Goal: Task Accomplishment & Management: Use online tool/utility

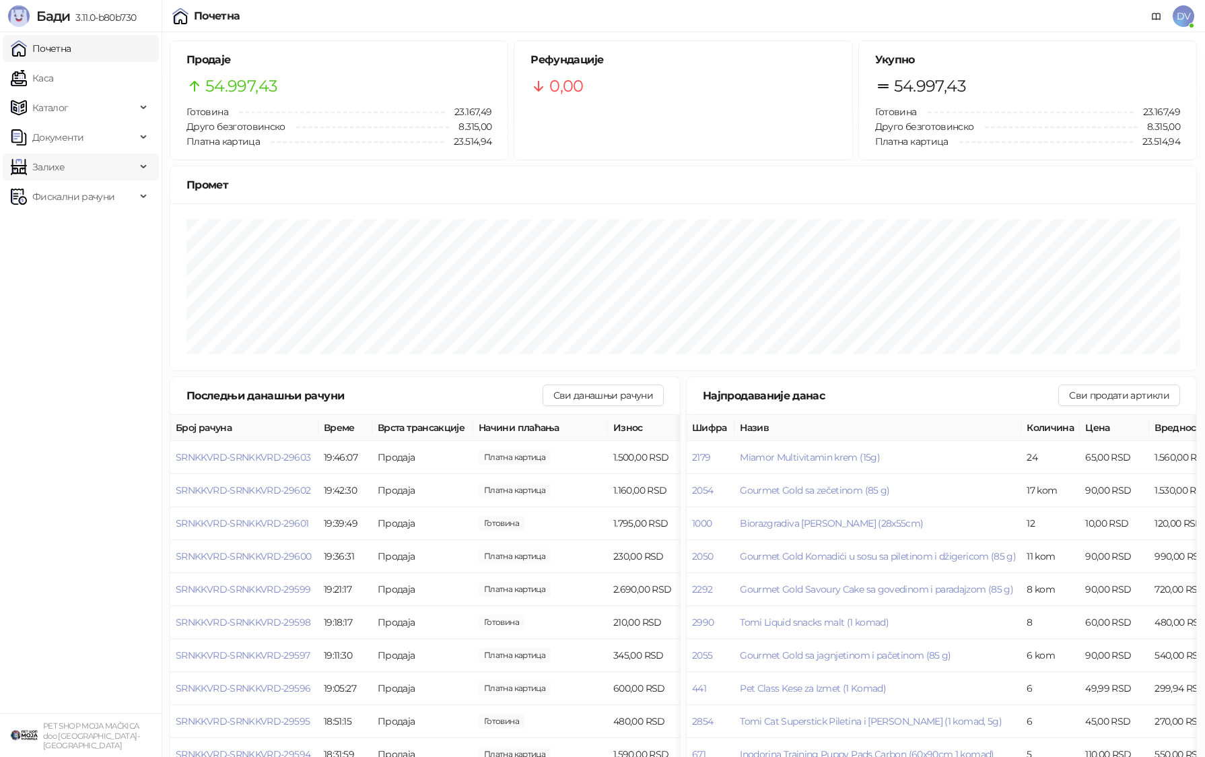
click at [63, 160] on span "Залихе" at bounding box center [48, 167] width 32 height 27
click at [77, 135] on span "Документи" at bounding box center [57, 137] width 51 height 27
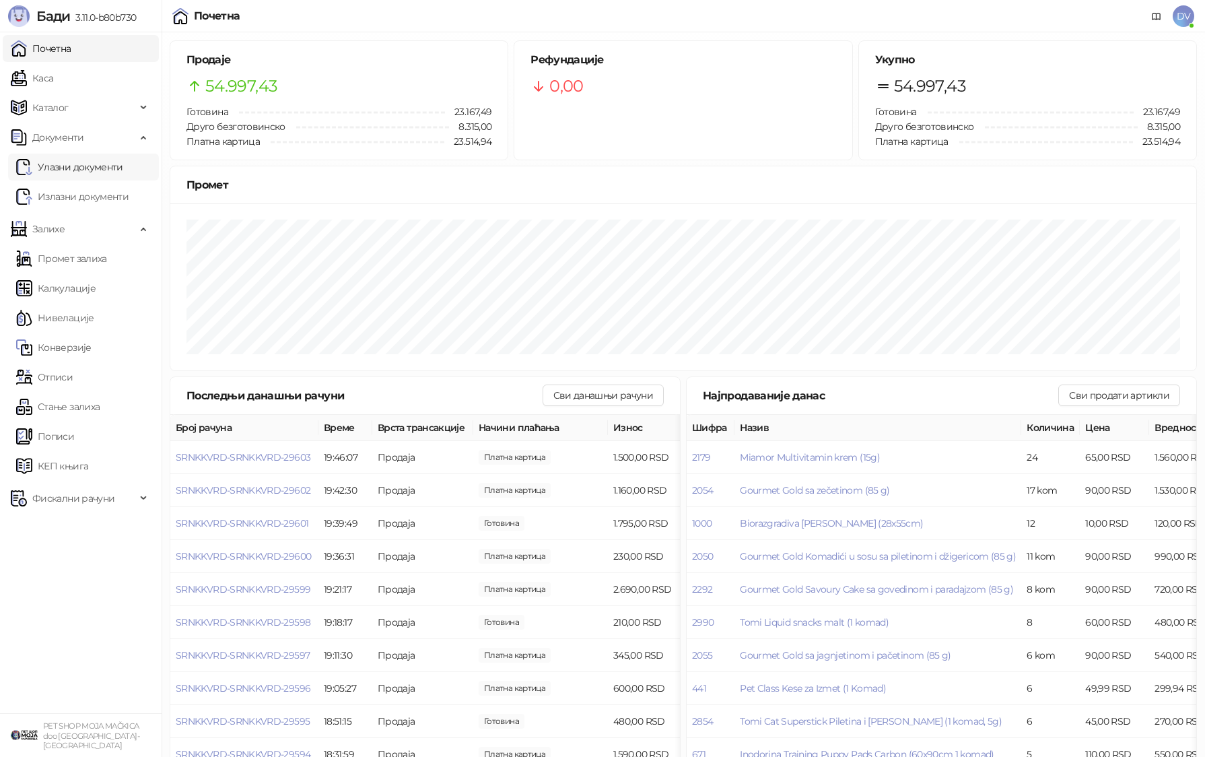
click at [79, 164] on link "Улазни документи" at bounding box center [69, 167] width 107 height 27
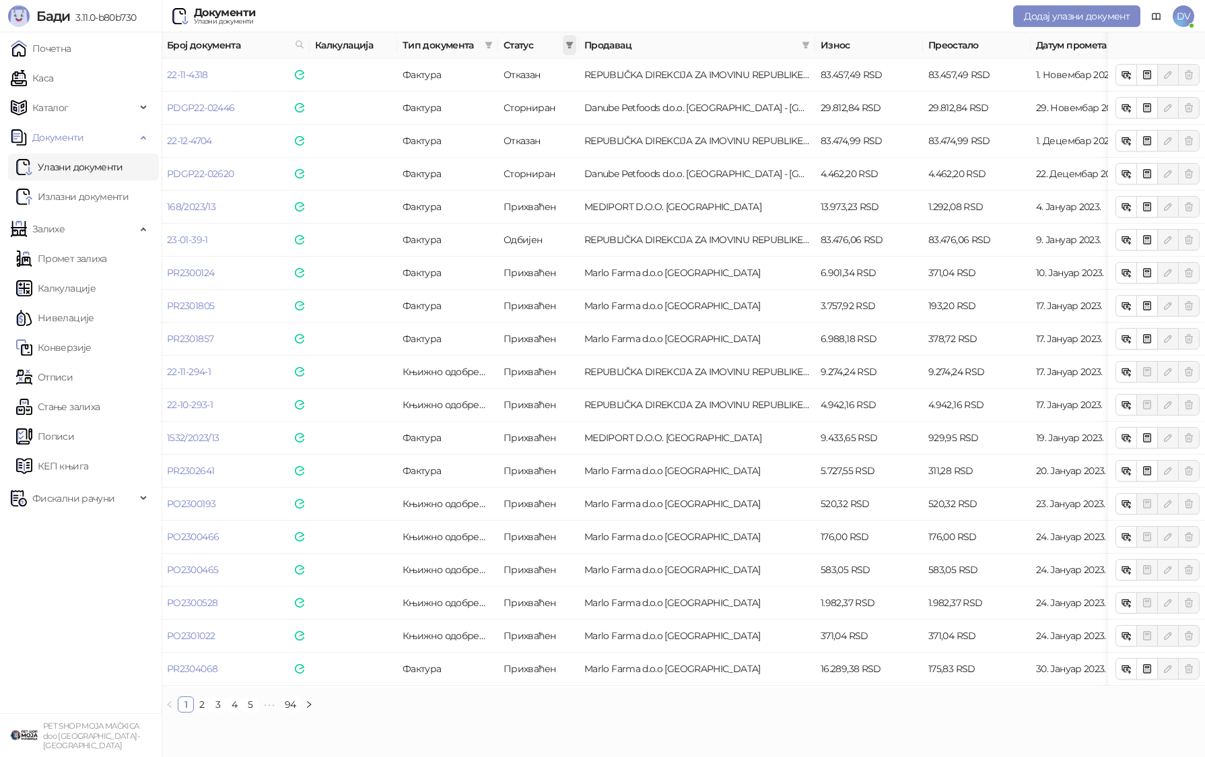
click at [572, 48] on icon "filter" at bounding box center [570, 45] width 8 height 8
click at [473, 70] on span "Нови" at bounding box center [478, 71] width 30 height 12
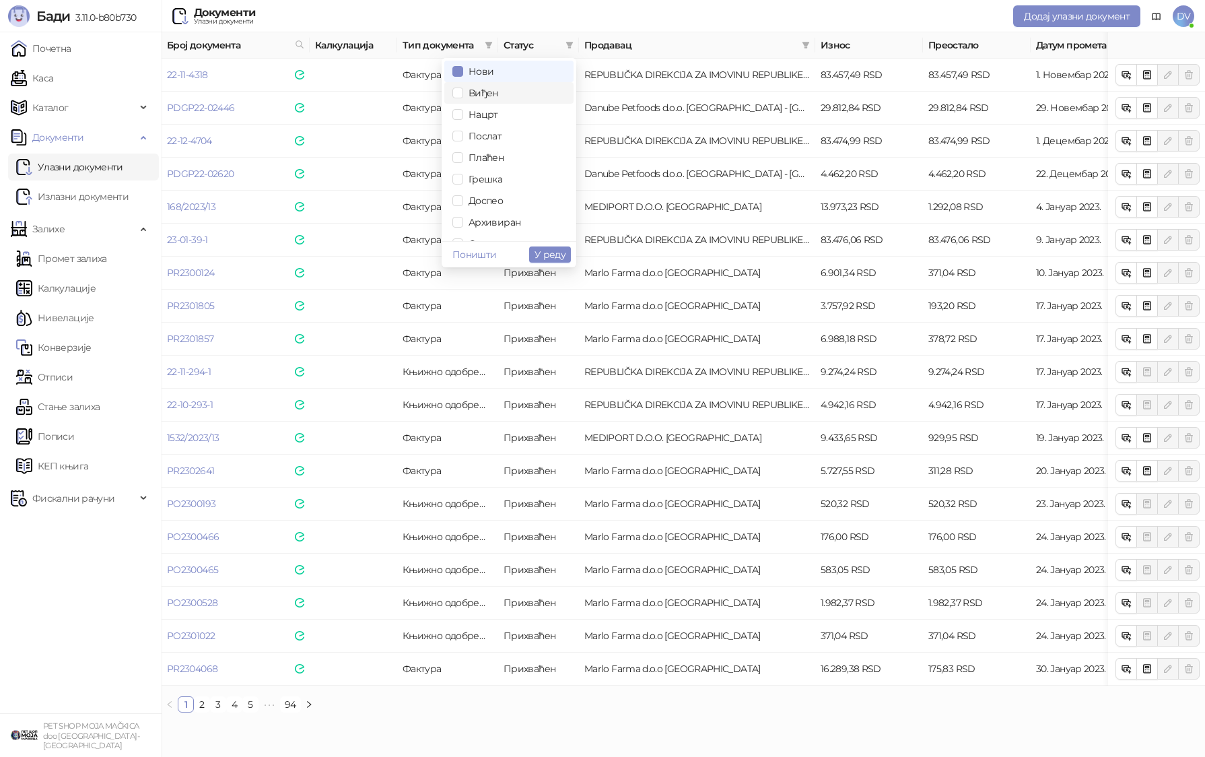
click at [481, 85] on li "Виђен" at bounding box center [508, 93] width 129 height 22
click at [556, 257] on span "У реду" at bounding box center [550, 254] width 31 height 12
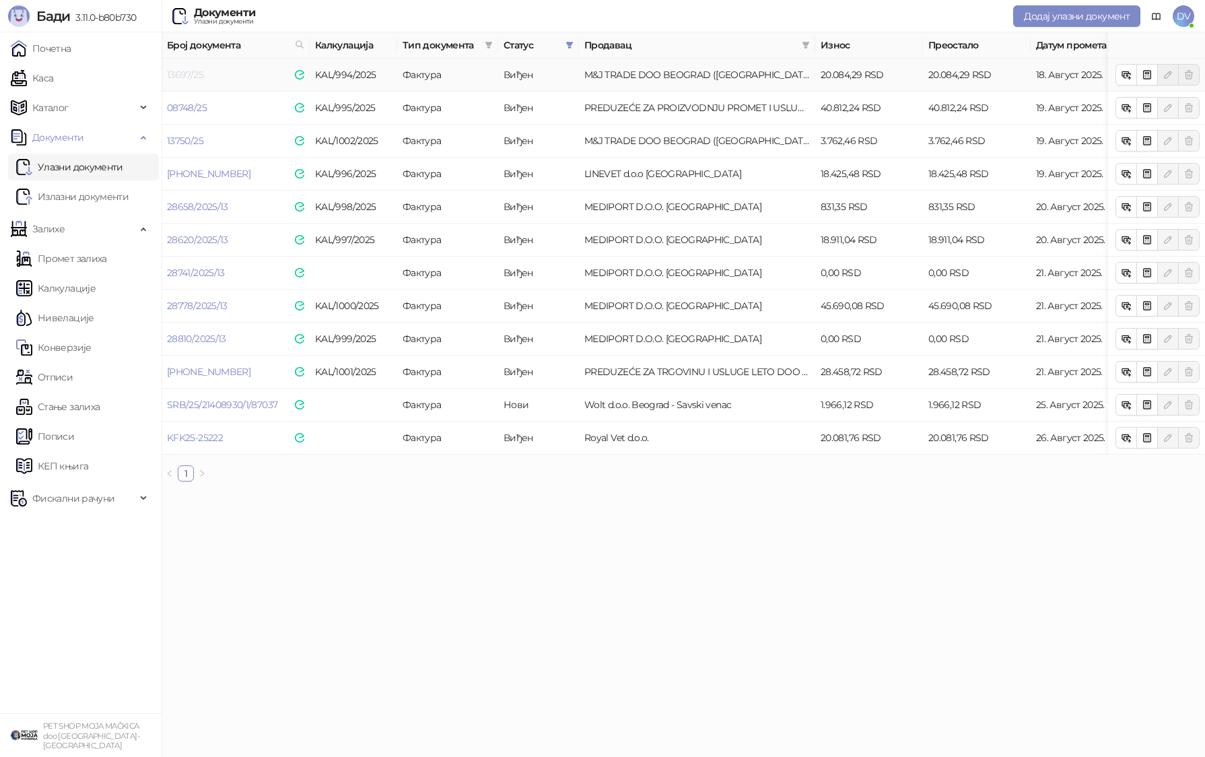
click at [184, 77] on link "13697/25" at bounding box center [185, 75] width 36 height 12
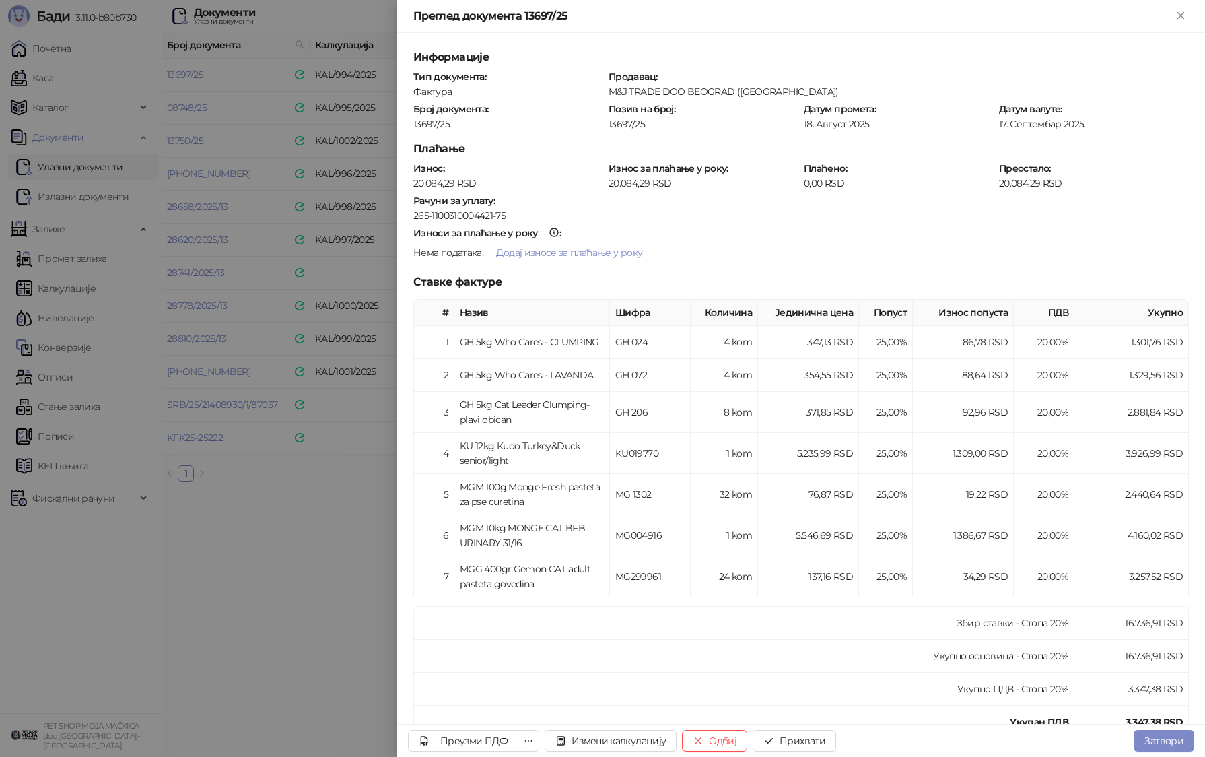
click at [435, 121] on div "13697/25" at bounding box center [508, 124] width 193 height 12
copy div "13697/25"
click at [691, 731] on button "Прихвати" at bounding box center [794, 741] width 83 height 22
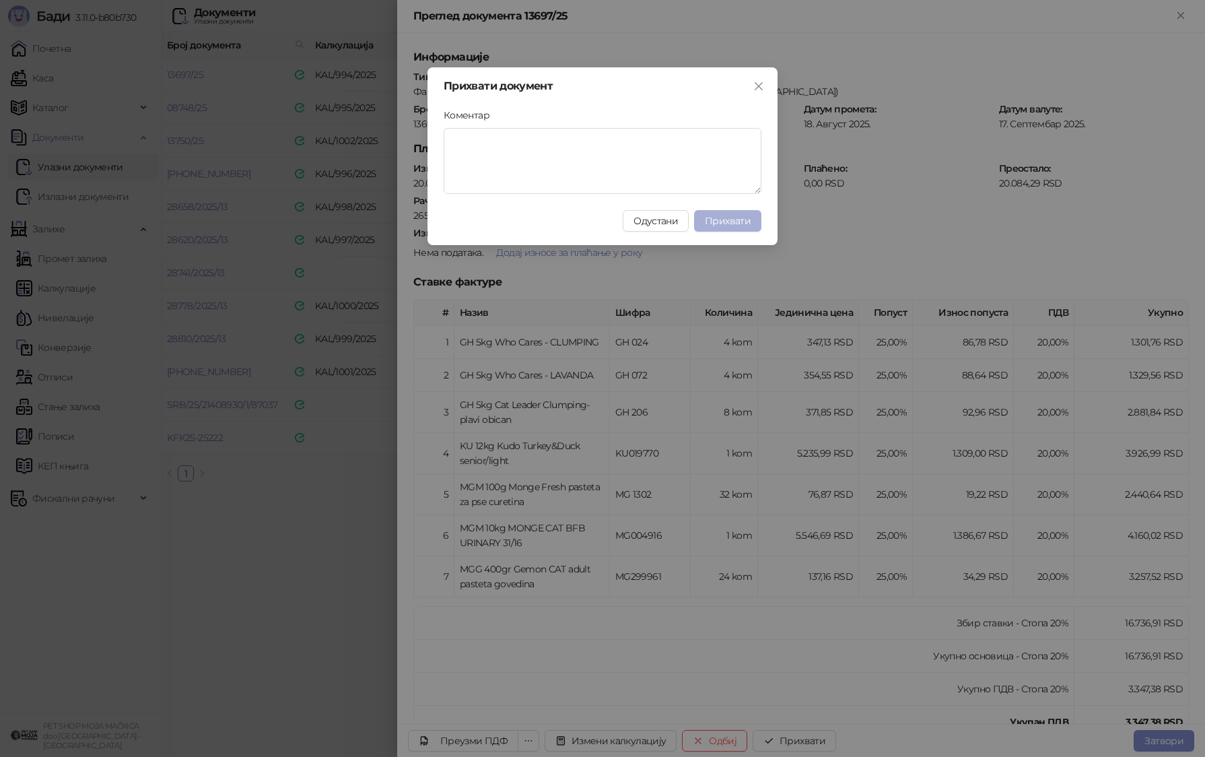
click at [691, 221] on span "Прихвати" at bounding box center [728, 221] width 46 height 12
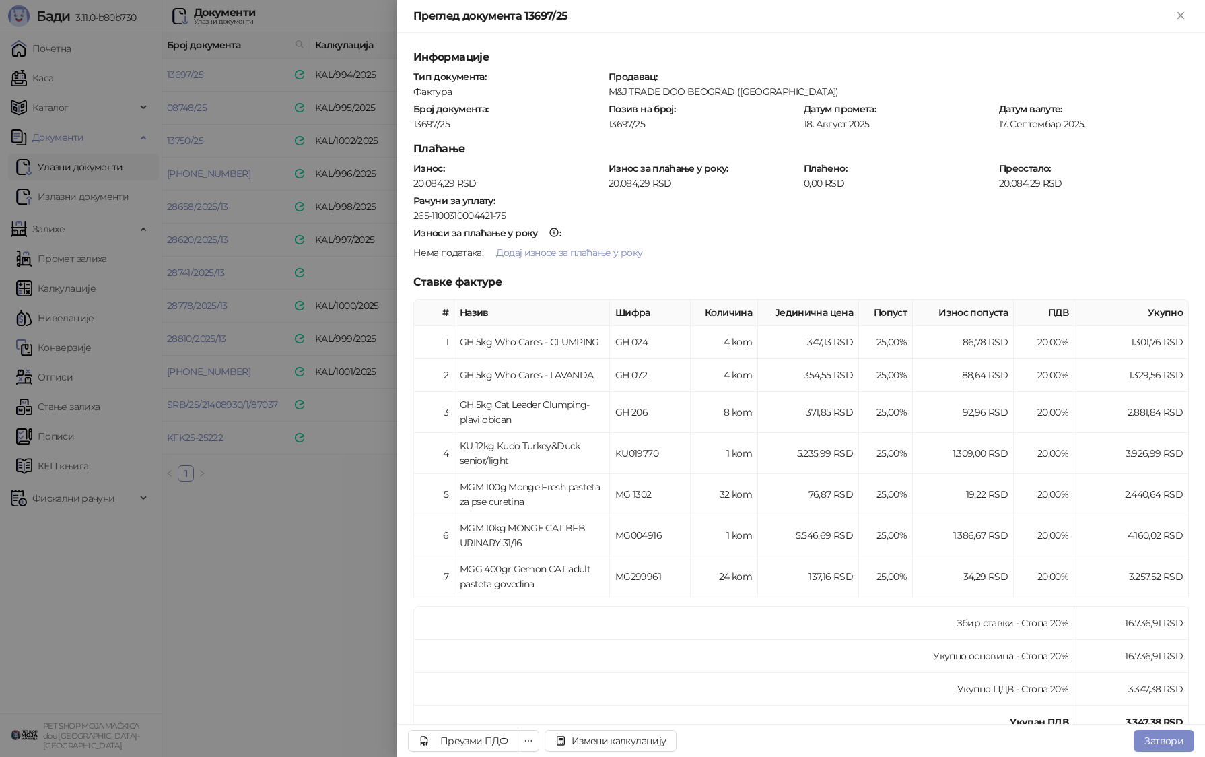
click at [232, 205] on div at bounding box center [602, 378] width 1205 height 757
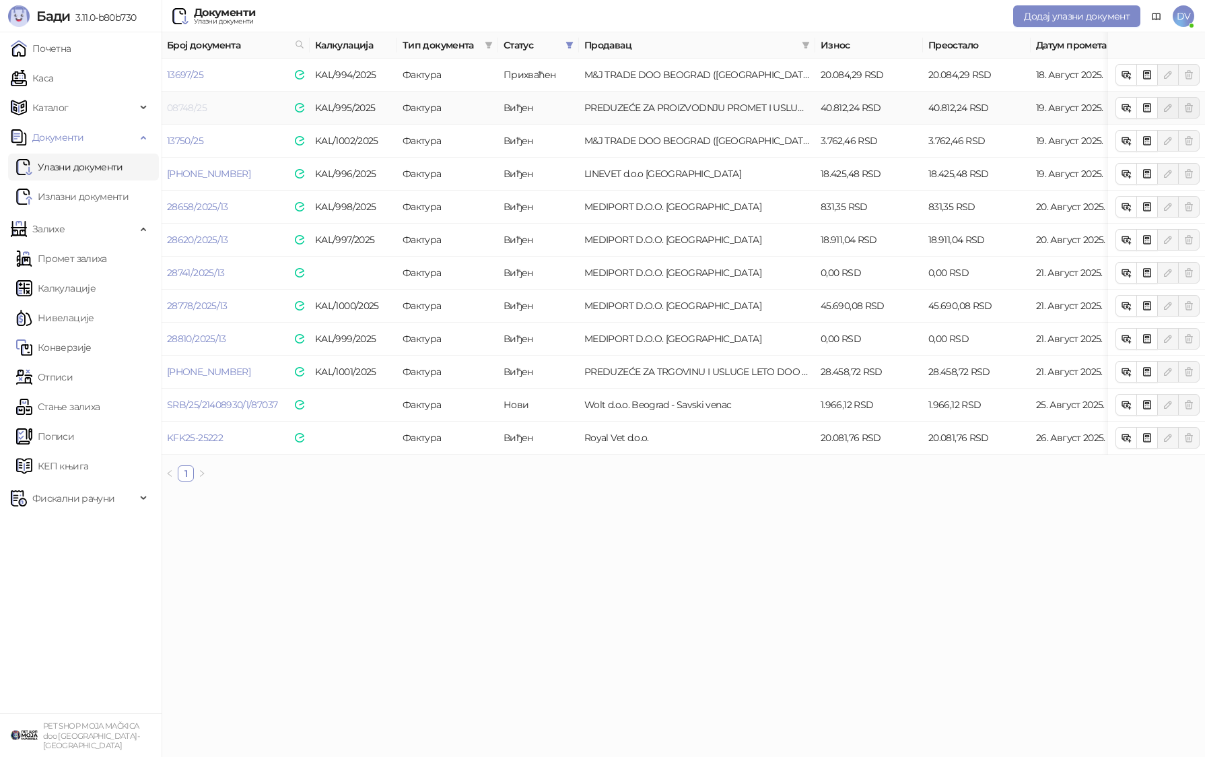
click at [194, 109] on link "08748/25" at bounding box center [187, 108] width 40 height 12
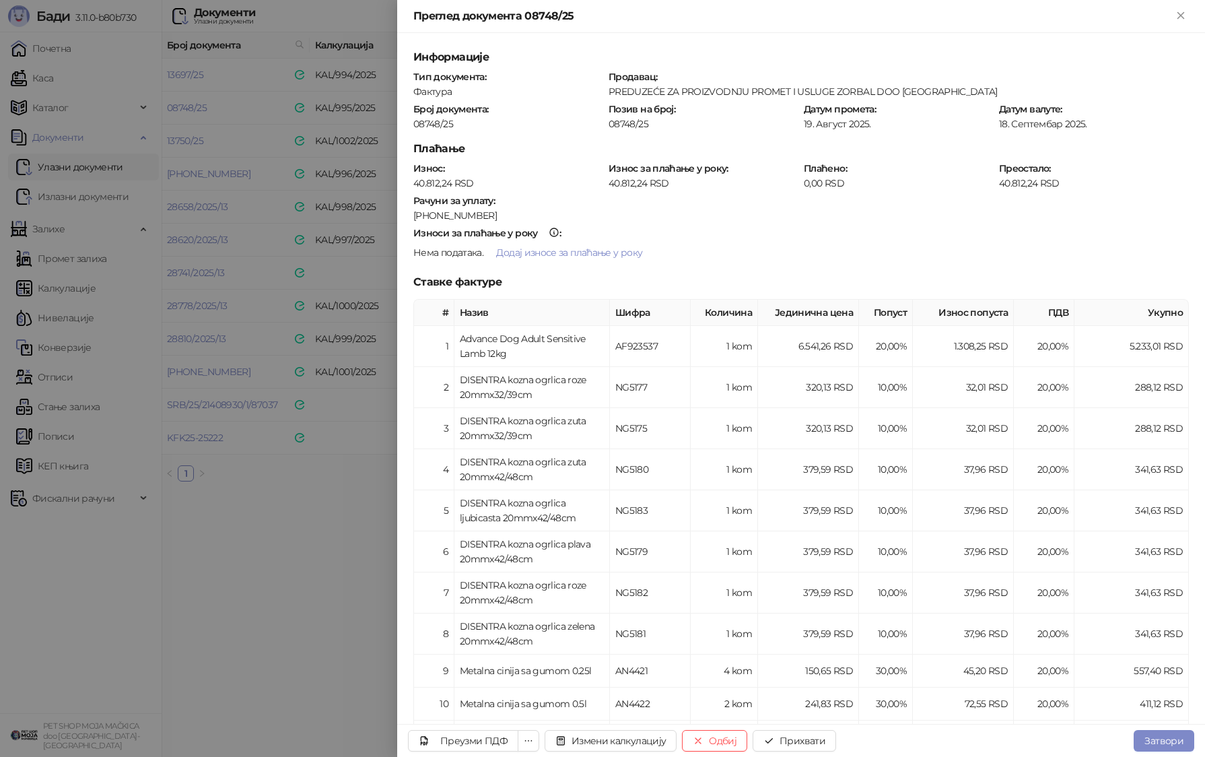
click at [429, 121] on div "08748/25" at bounding box center [508, 124] width 193 height 12
copy div "08748/25"
click at [691, 735] on button "Прихвати" at bounding box center [794, 741] width 83 height 22
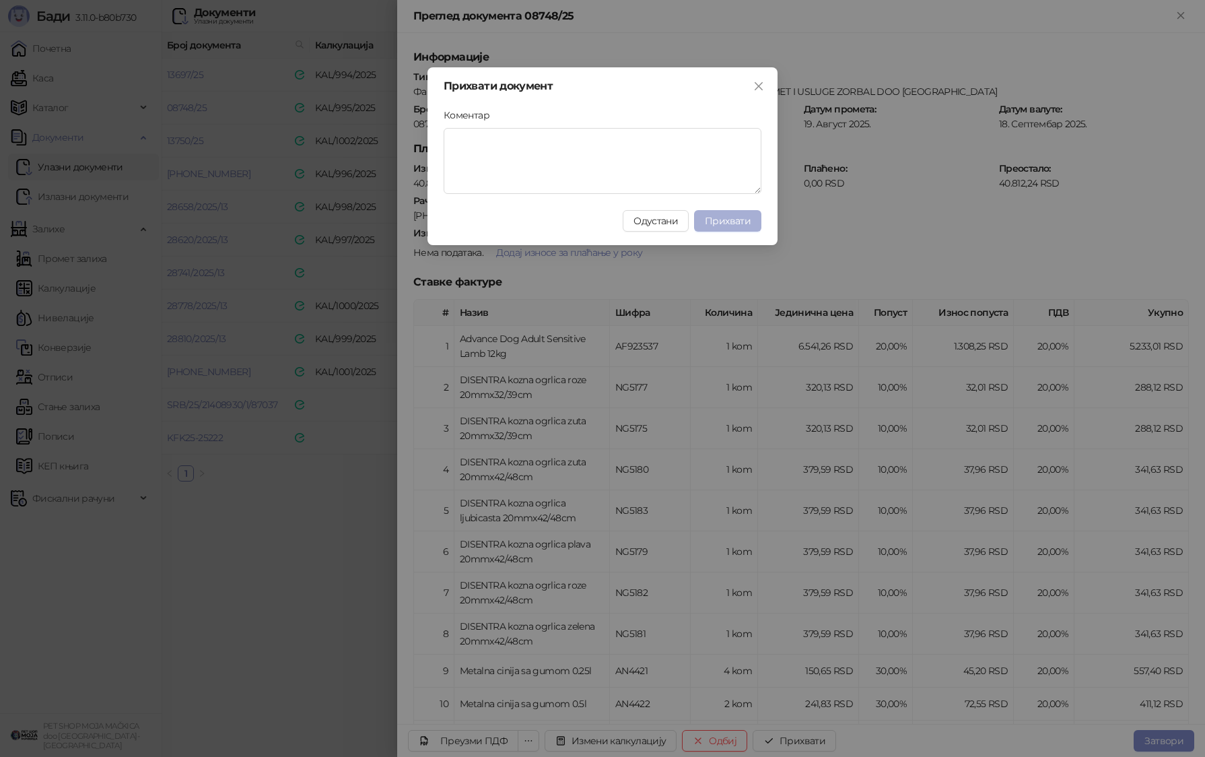
click at [691, 219] on span "Прихвати" at bounding box center [728, 221] width 46 height 12
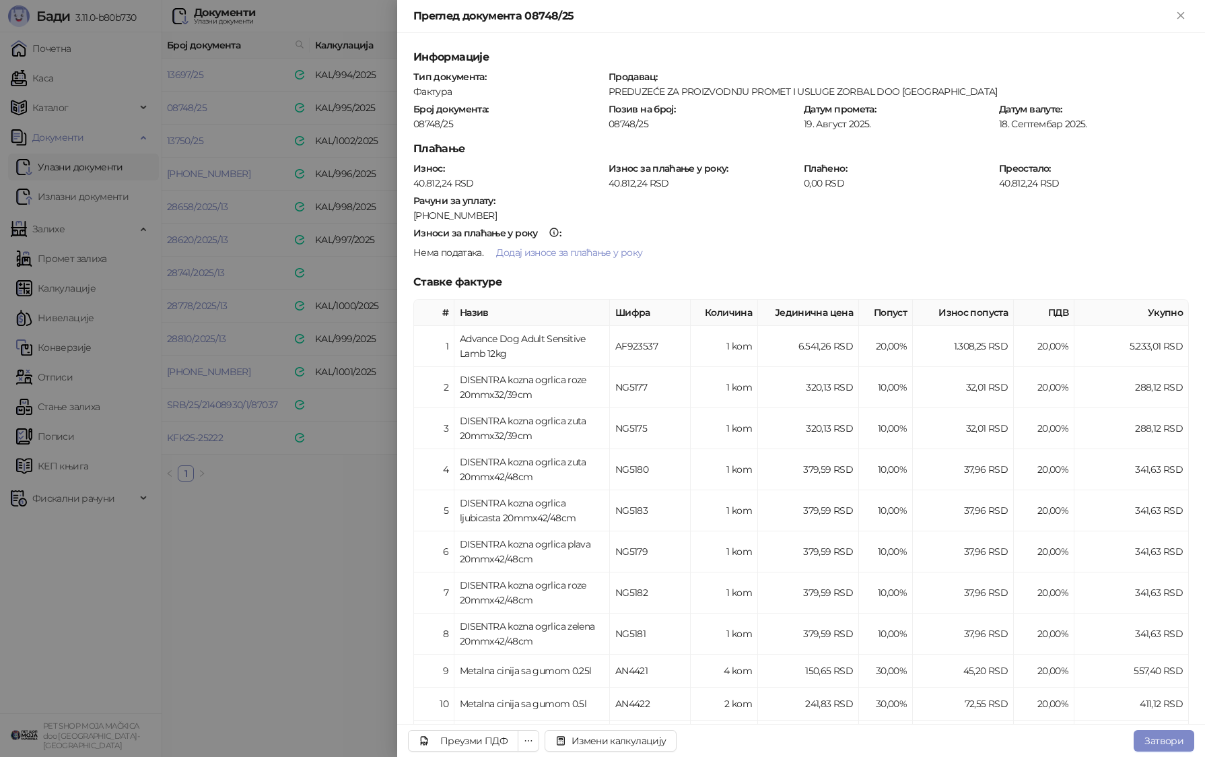
click at [351, 253] on div at bounding box center [602, 378] width 1205 height 757
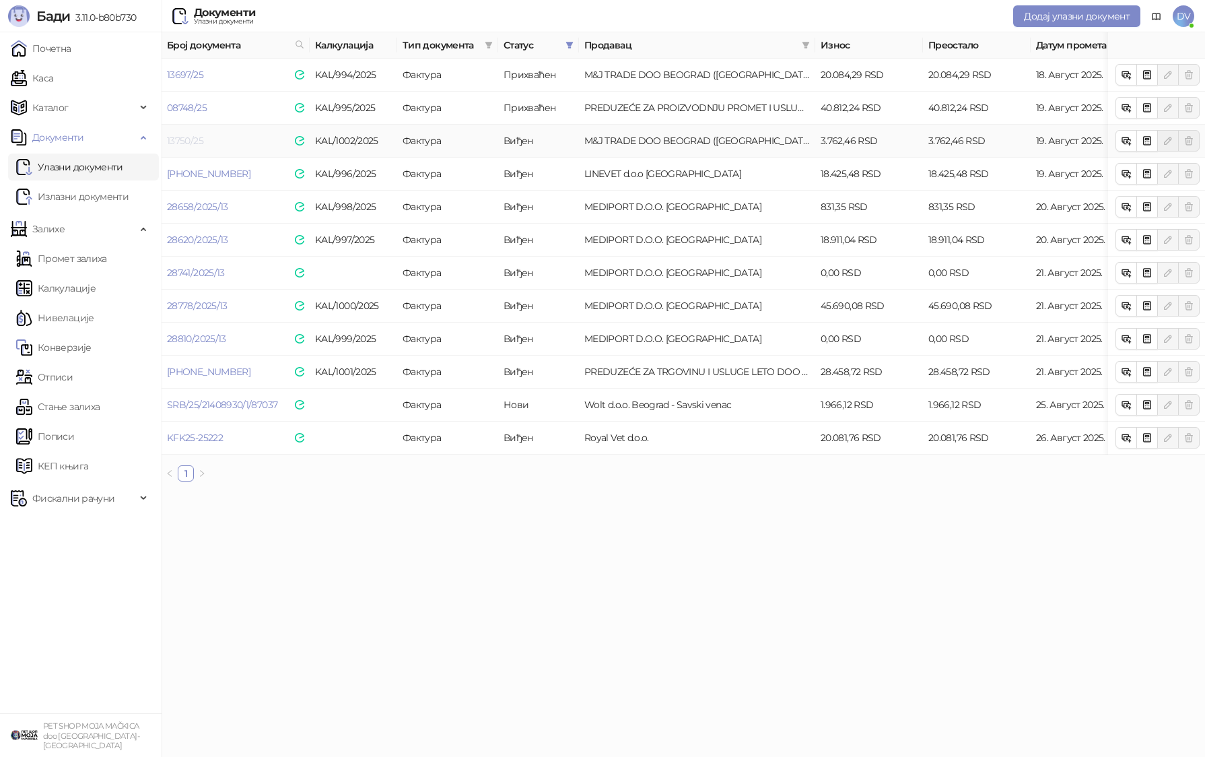
click at [174, 139] on link "13750/25" at bounding box center [185, 141] width 36 height 12
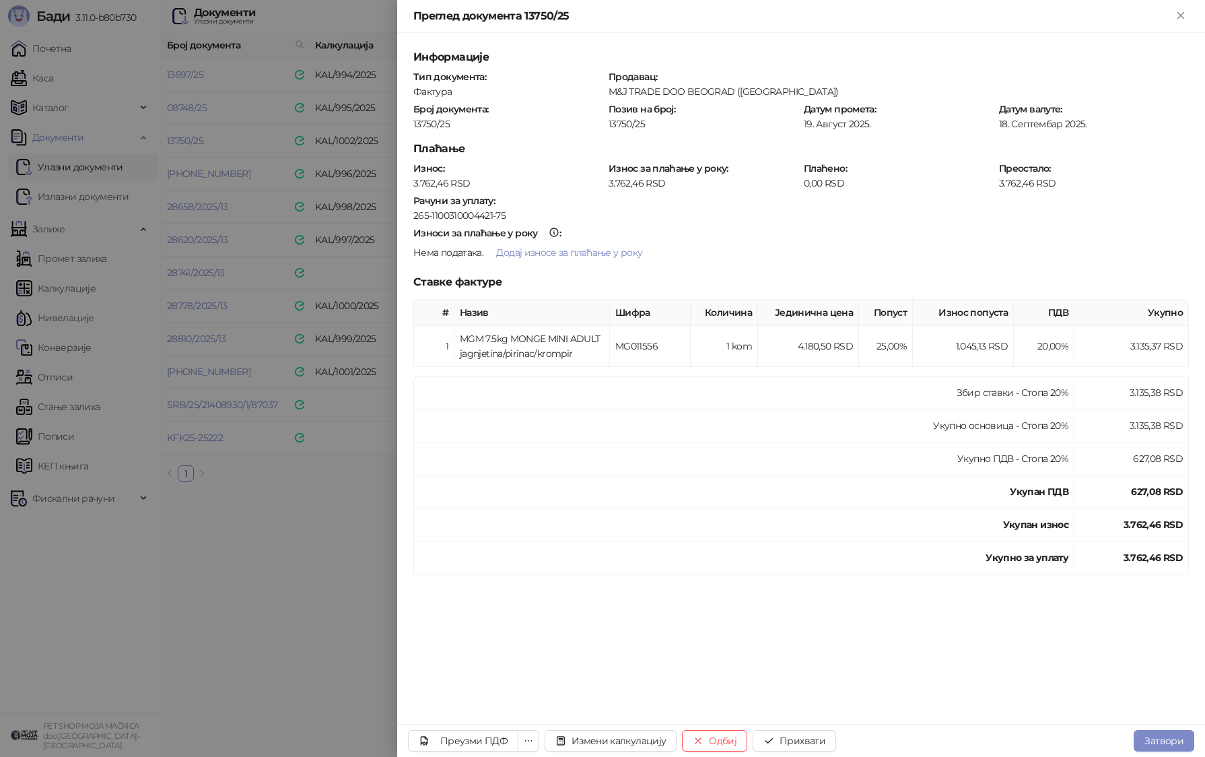
click at [437, 121] on div "13750/25" at bounding box center [508, 124] width 193 height 12
copy div "13750/25"
click at [691, 738] on button "Прихвати" at bounding box center [794, 741] width 83 height 22
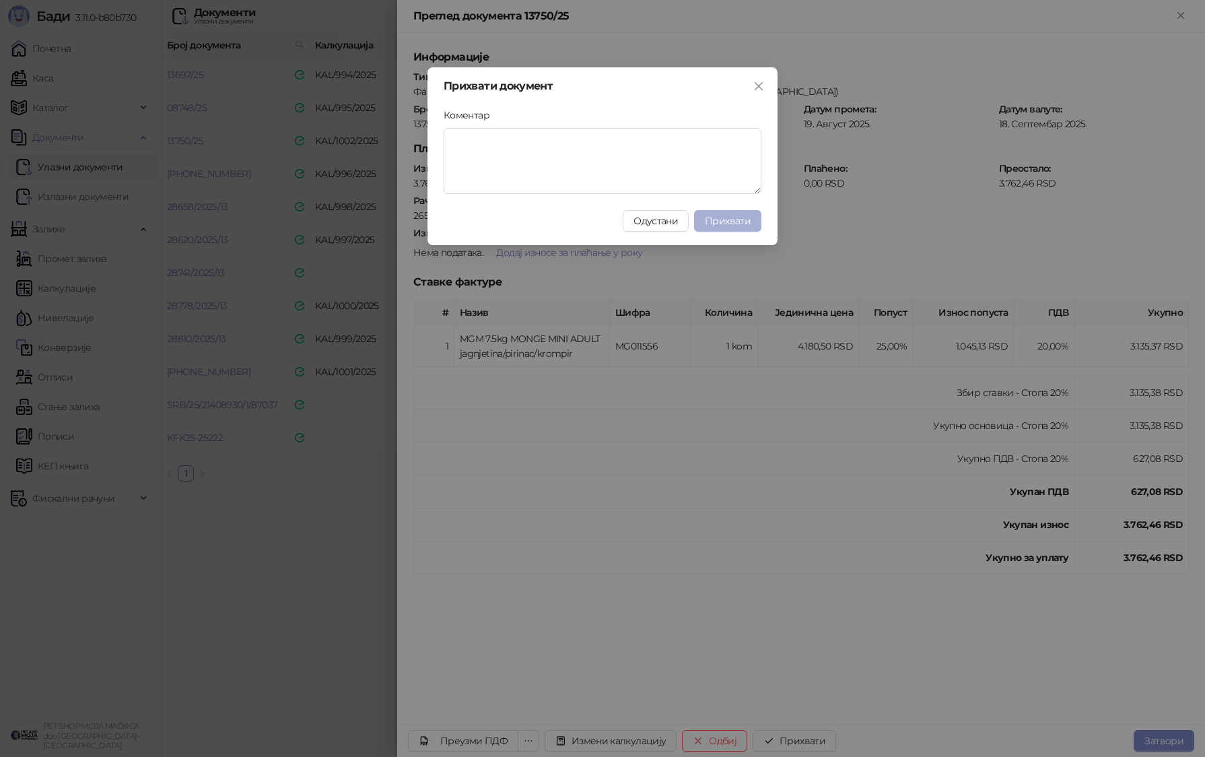
click at [691, 223] on span "Прихвати" at bounding box center [728, 221] width 46 height 12
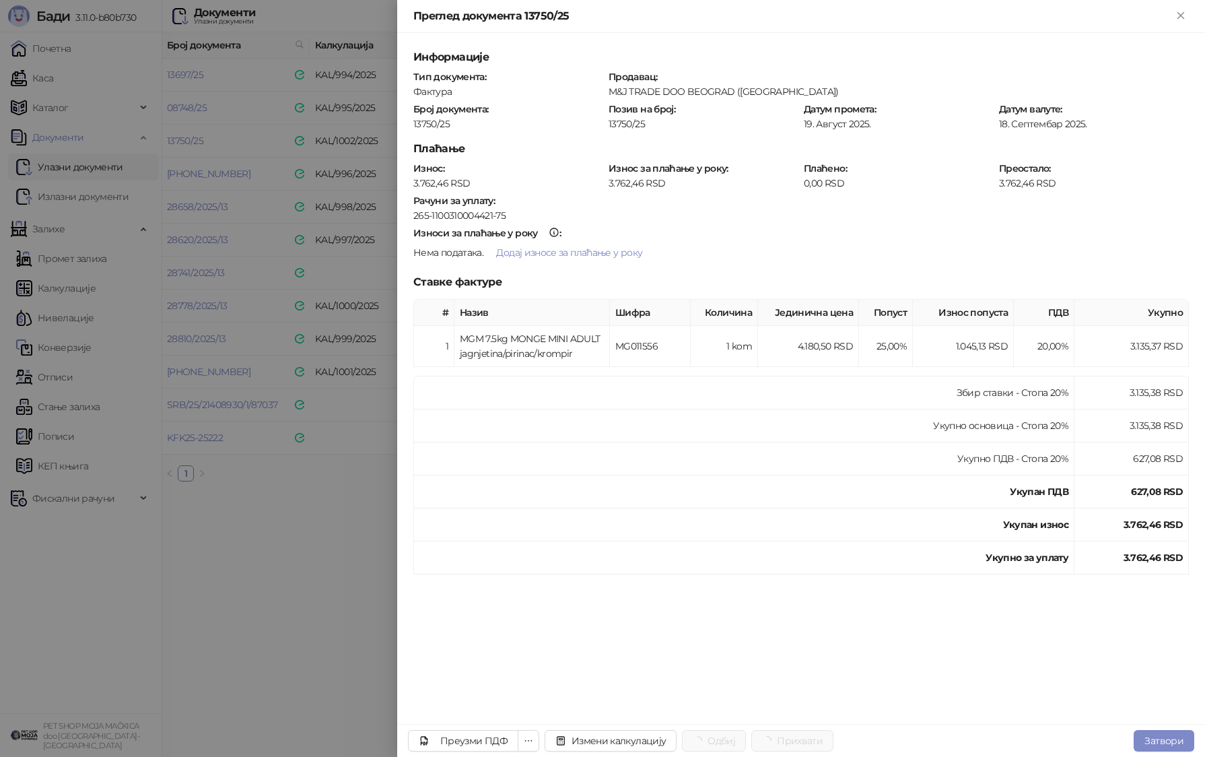
click at [308, 401] on div at bounding box center [602, 378] width 1205 height 757
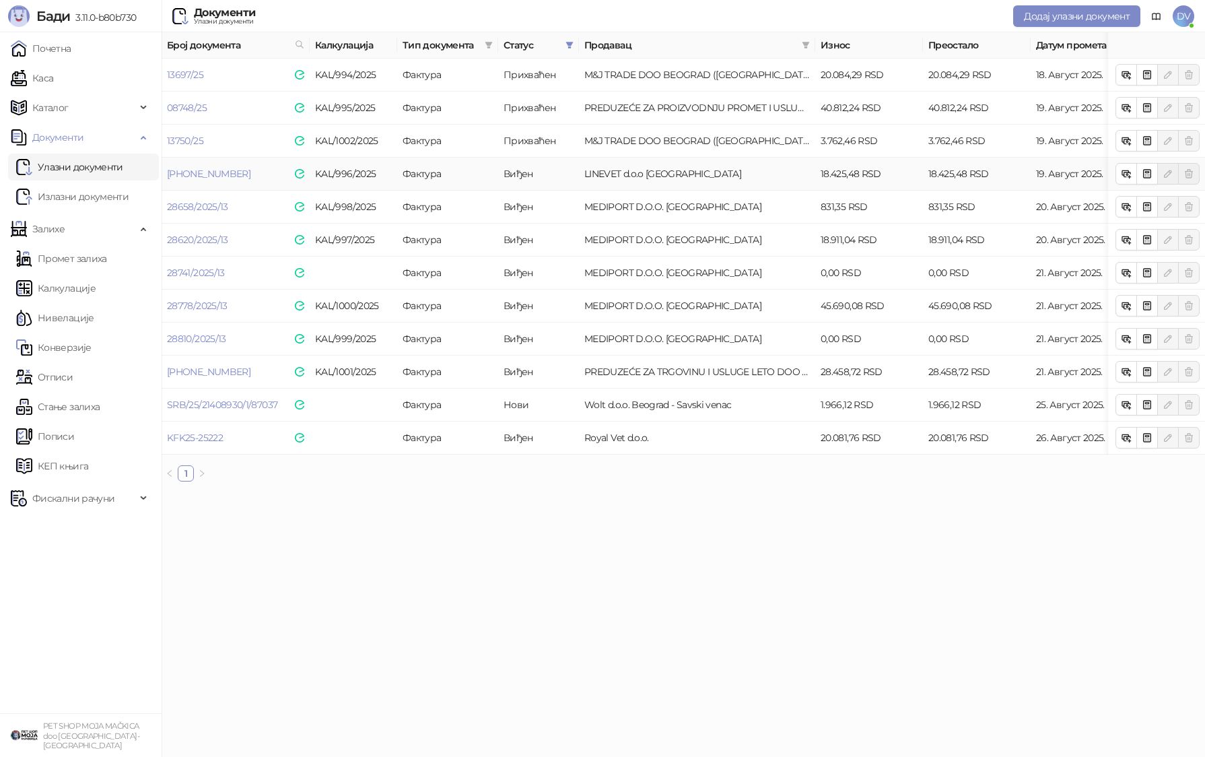
click at [200, 182] on td "25-325-003595" at bounding box center [236, 174] width 148 height 33
click at [207, 168] on link "25-325-003595" at bounding box center [208, 174] width 83 height 12
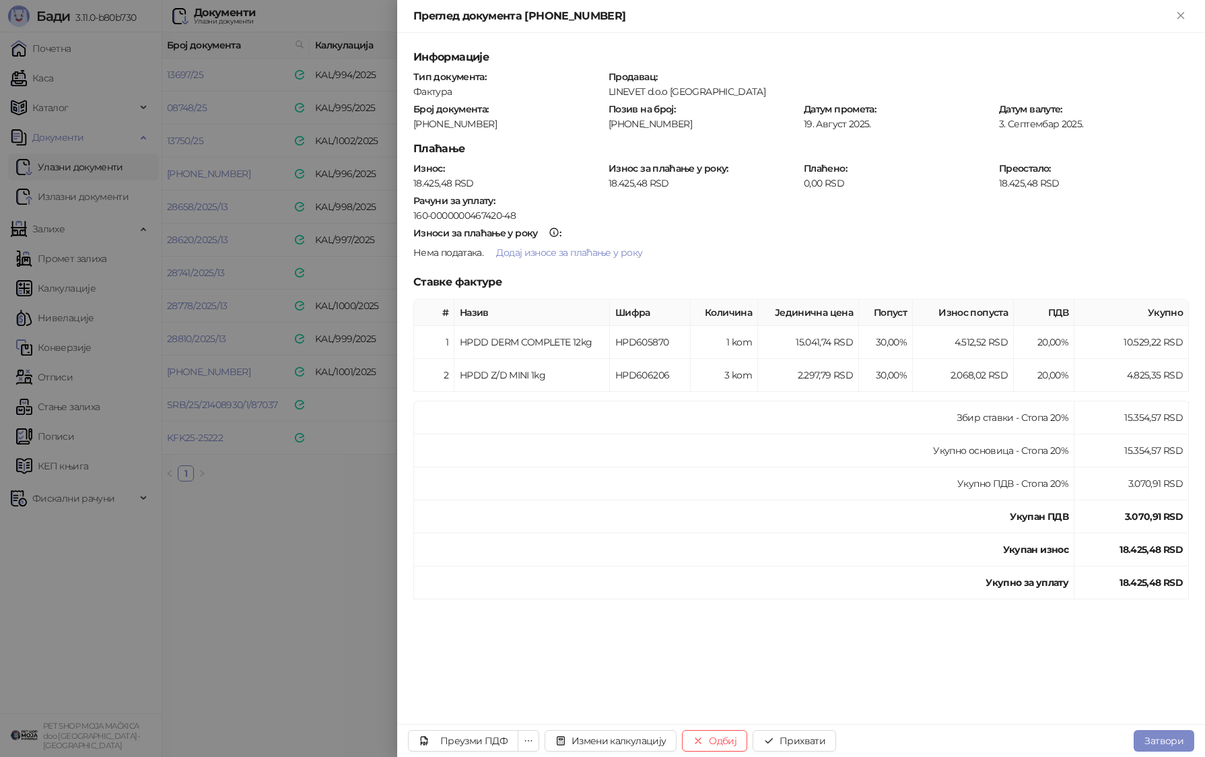
click at [428, 119] on div "25-325-003595" at bounding box center [508, 124] width 193 height 12
copy div "25-325-003595"
click at [691, 736] on button "Прихвати" at bounding box center [794, 741] width 83 height 22
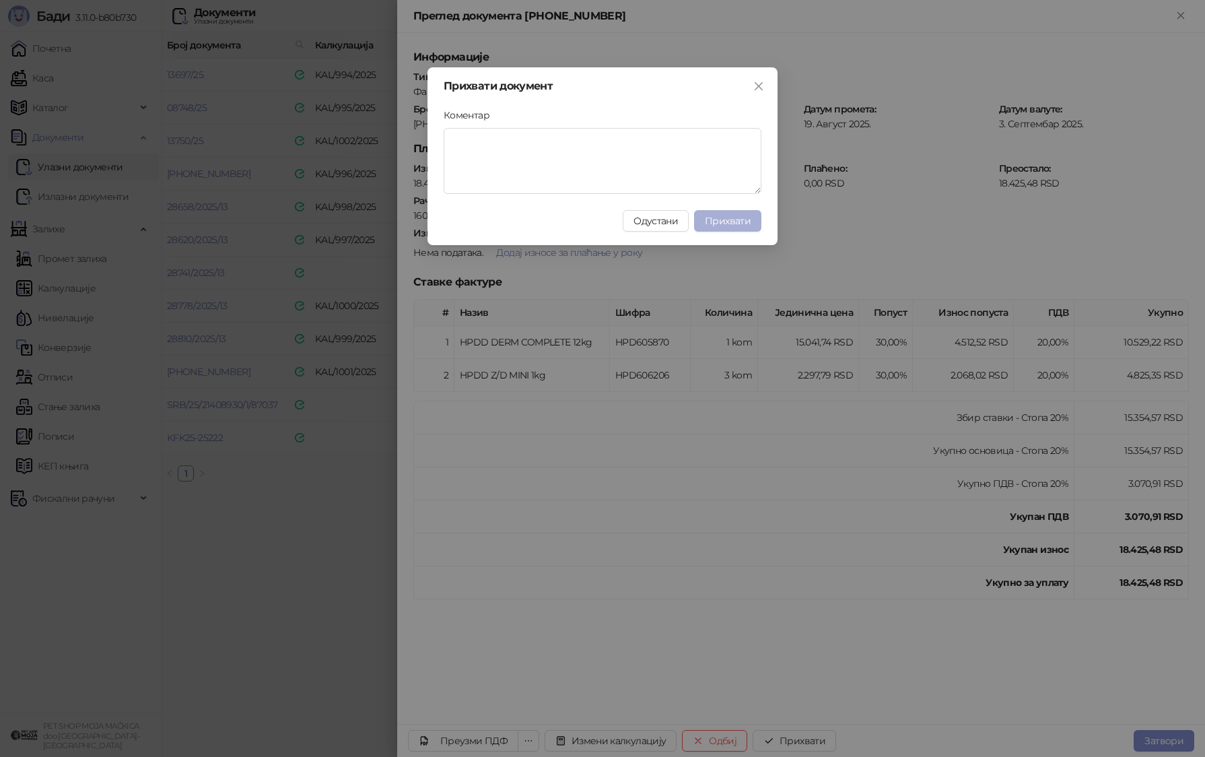
click at [691, 226] on span "Прихвати" at bounding box center [728, 221] width 46 height 12
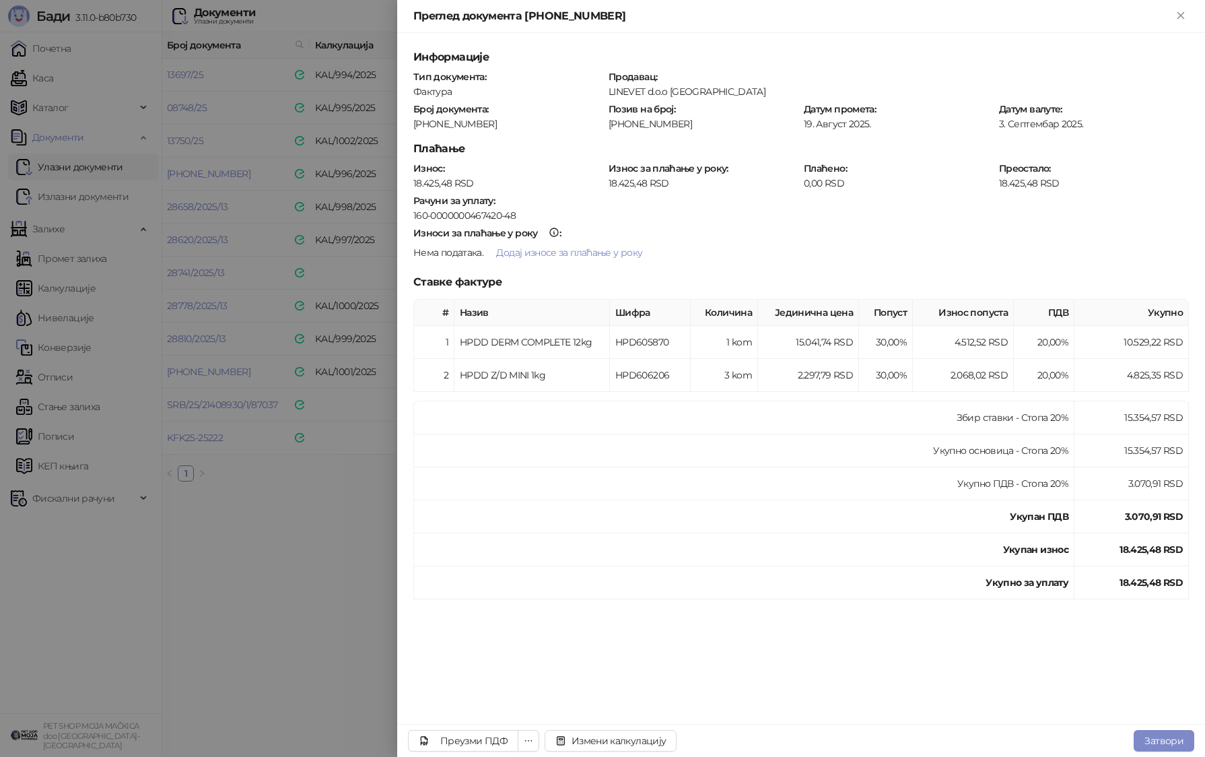
click at [317, 275] on div at bounding box center [602, 378] width 1205 height 757
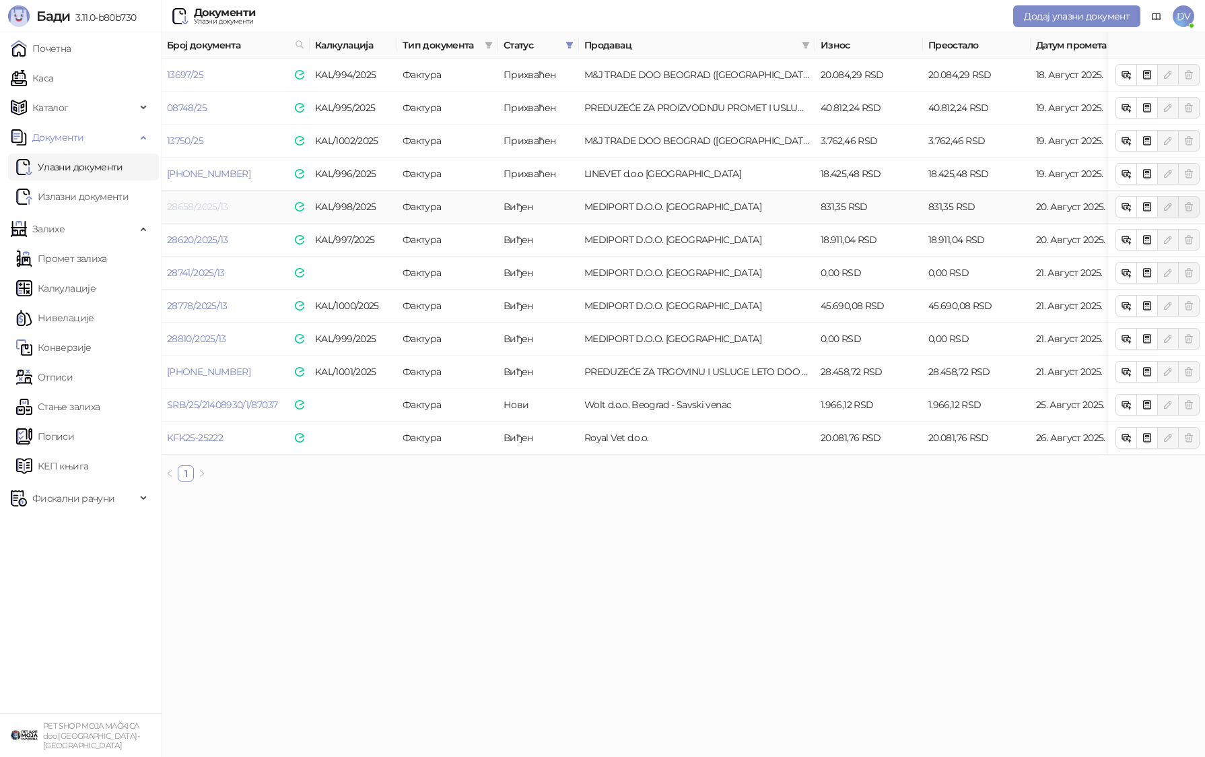
click at [213, 203] on link "28658/2025/13" at bounding box center [197, 207] width 61 height 12
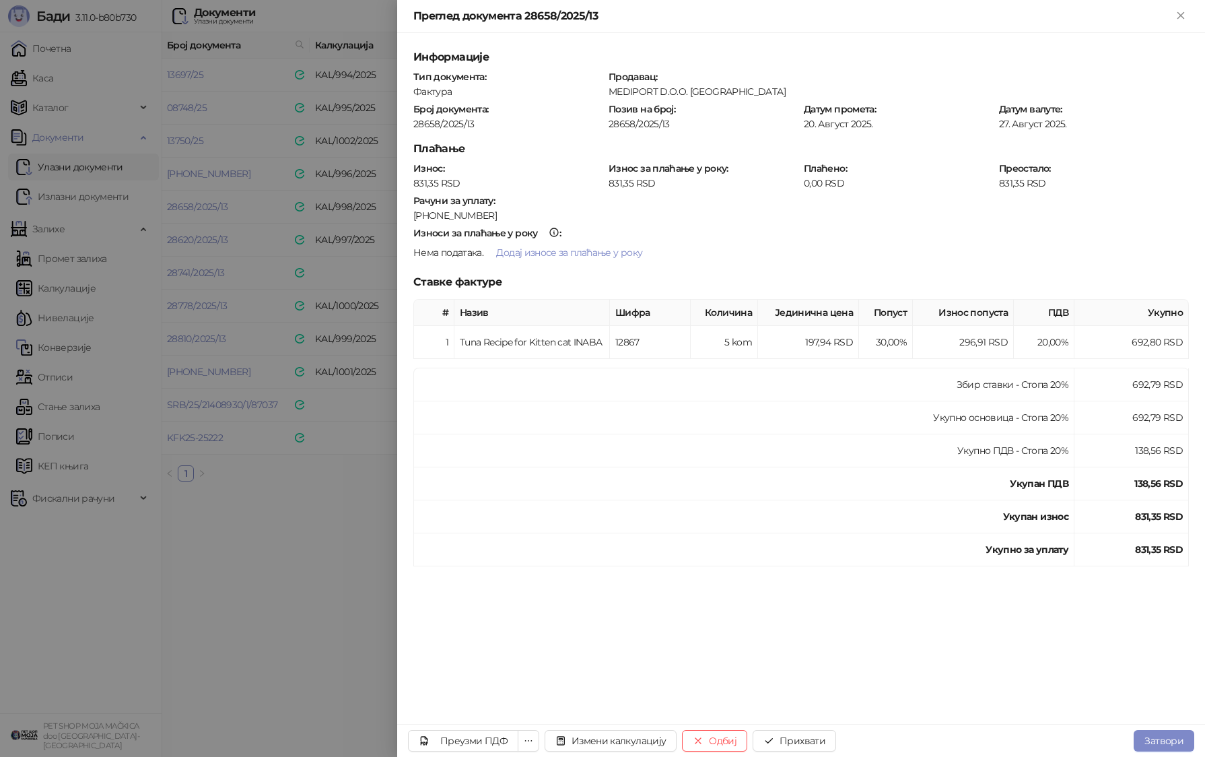
click at [429, 121] on div "28658/2025/13" at bounding box center [508, 124] width 193 height 12
copy div "28658/2025/13"
click at [691, 736] on button "Прихвати" at bounding box center [794, 741] width 83 height 22
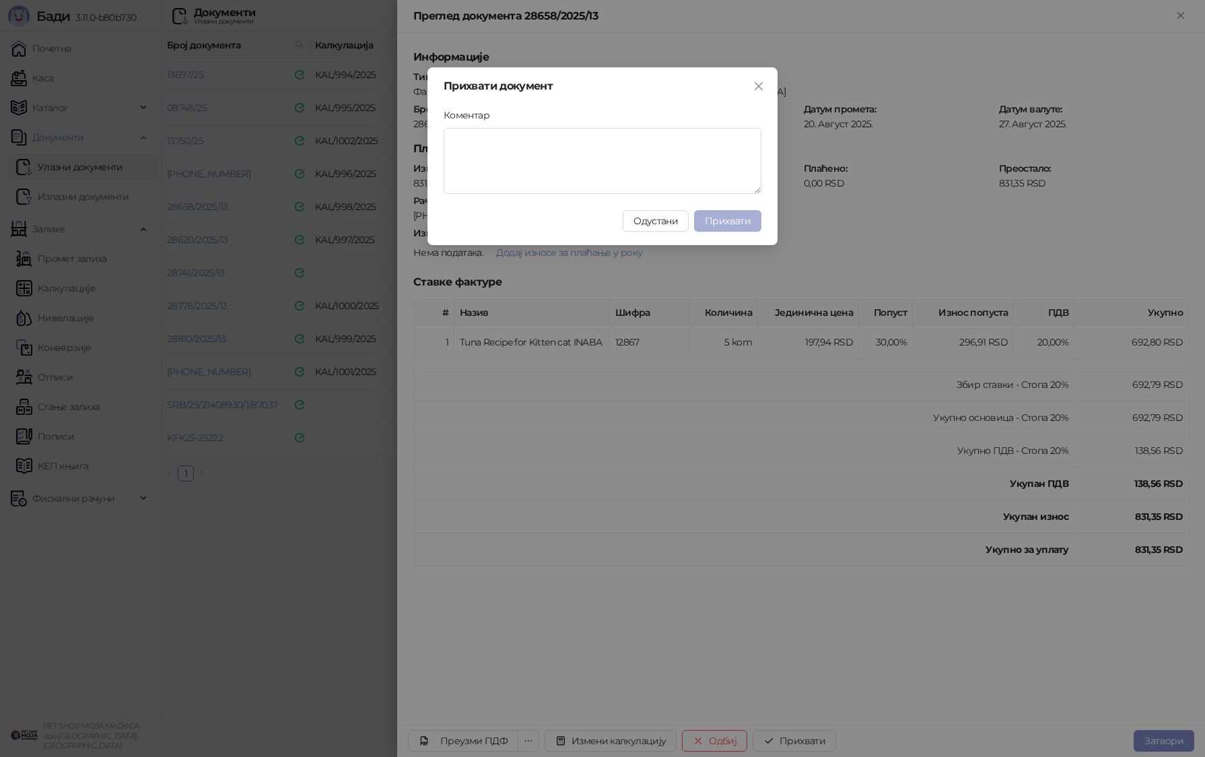
click at [691, 216] on span "Прихвати" at bounding box center [728, 221] width 46 height 12
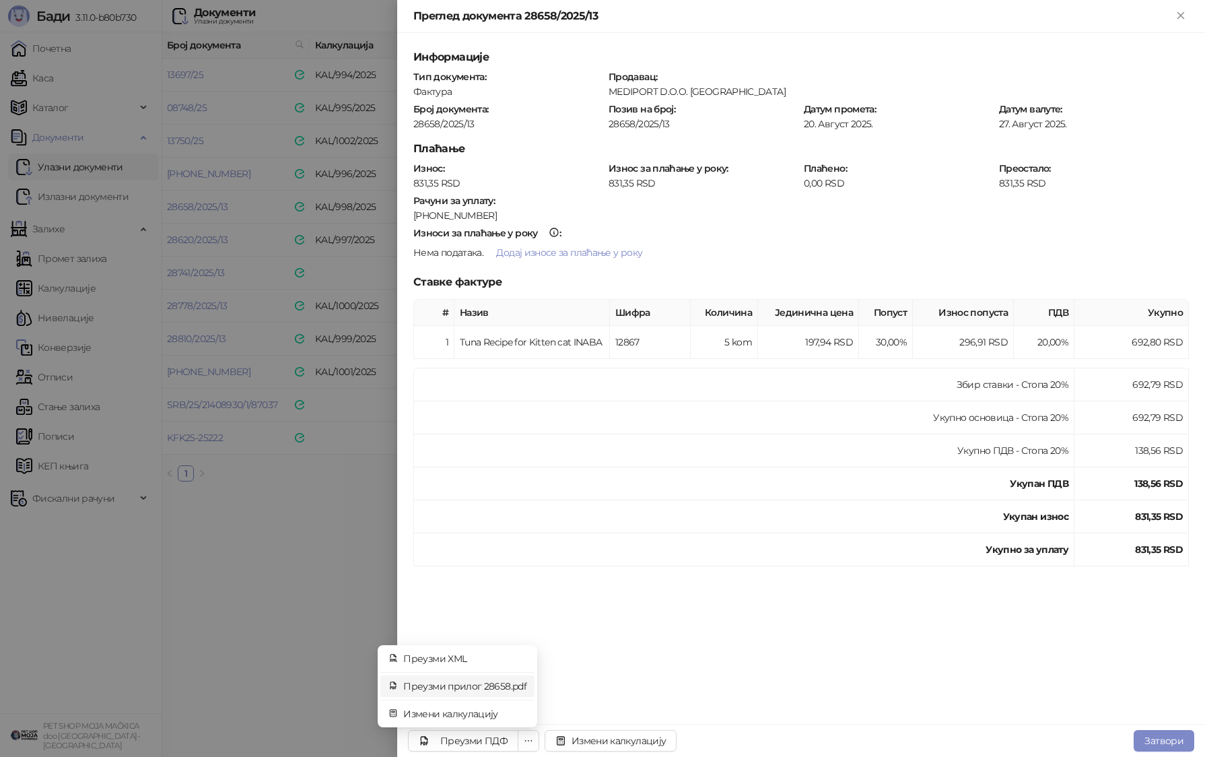
click at [498, 685] on span "Преузми прилог 28658.pdf" at bounding box center [464, 686] width 123 height 15
click at [691, 740] on button "Затвори" at bounding box center [1164, 741] width 61 height 22
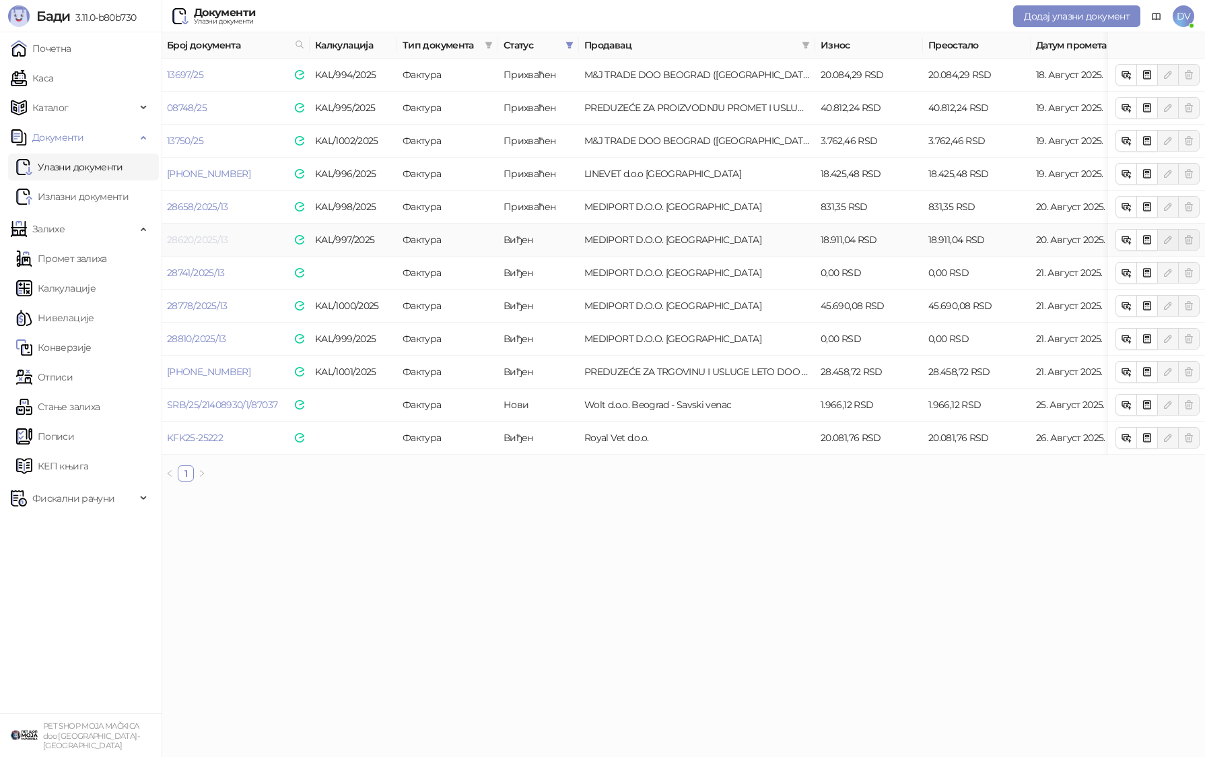
click at [204, 236] on link "28620/2025/13" at bounding box center [197, 240] width 61 height 12
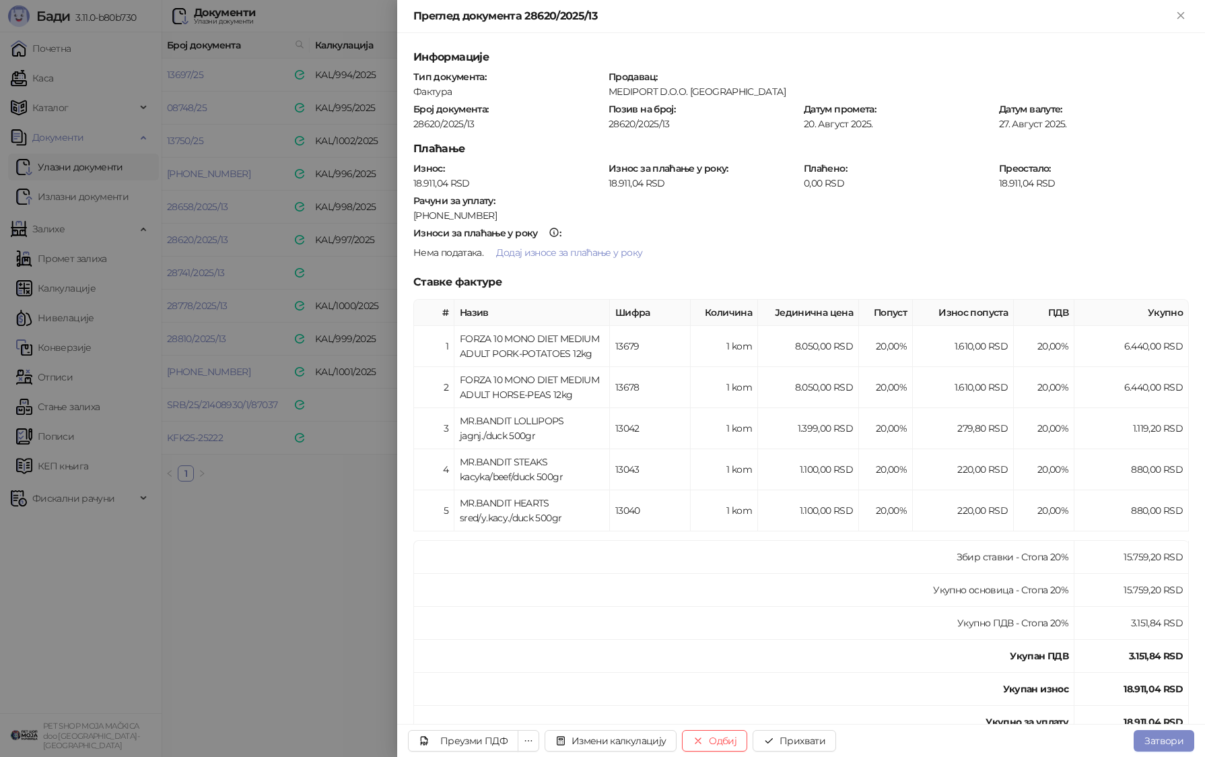
click at [429, 122] on div "28620/2025/13" at bounding box center [508, 124] width 193 height 12
copy div "28620/2025/13"
click at [691, 737] on button "Прихвати" at bounding box center [794, 741] width 83 height 22
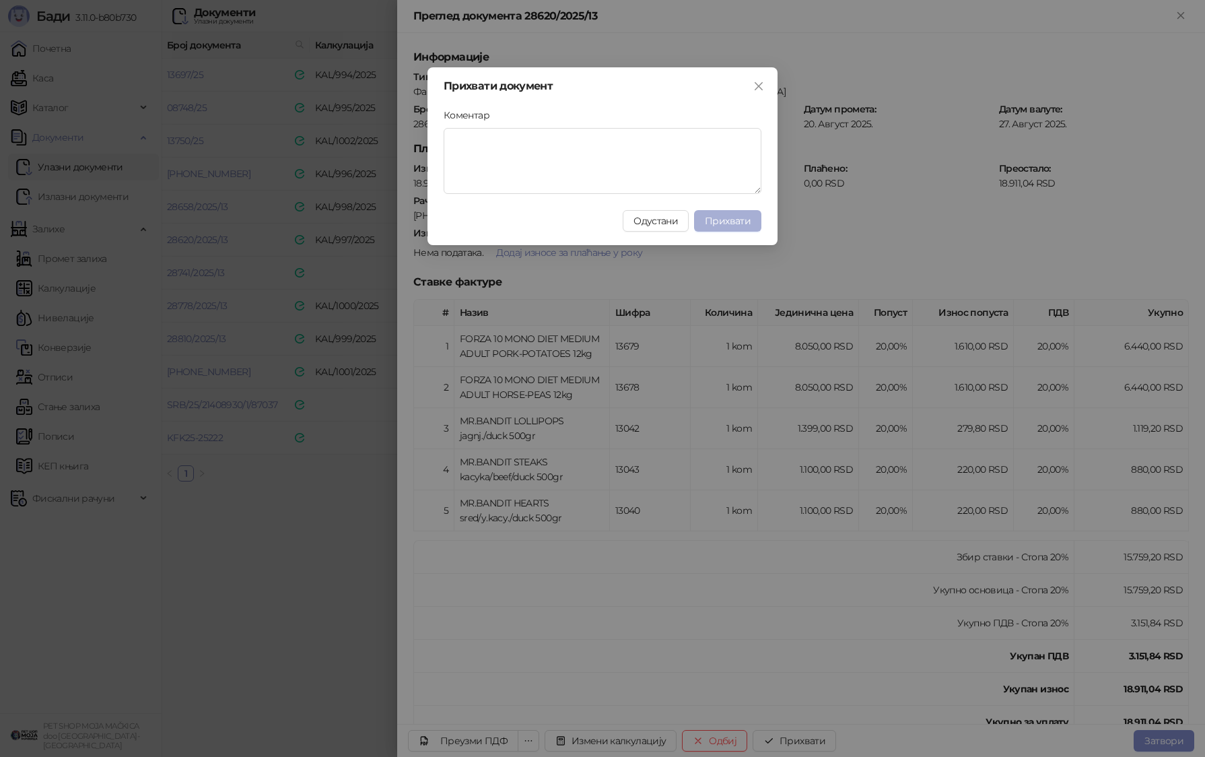
click at [691, 222] on span "Прихвати" at bounding box center [728, 221] width 46 height 12
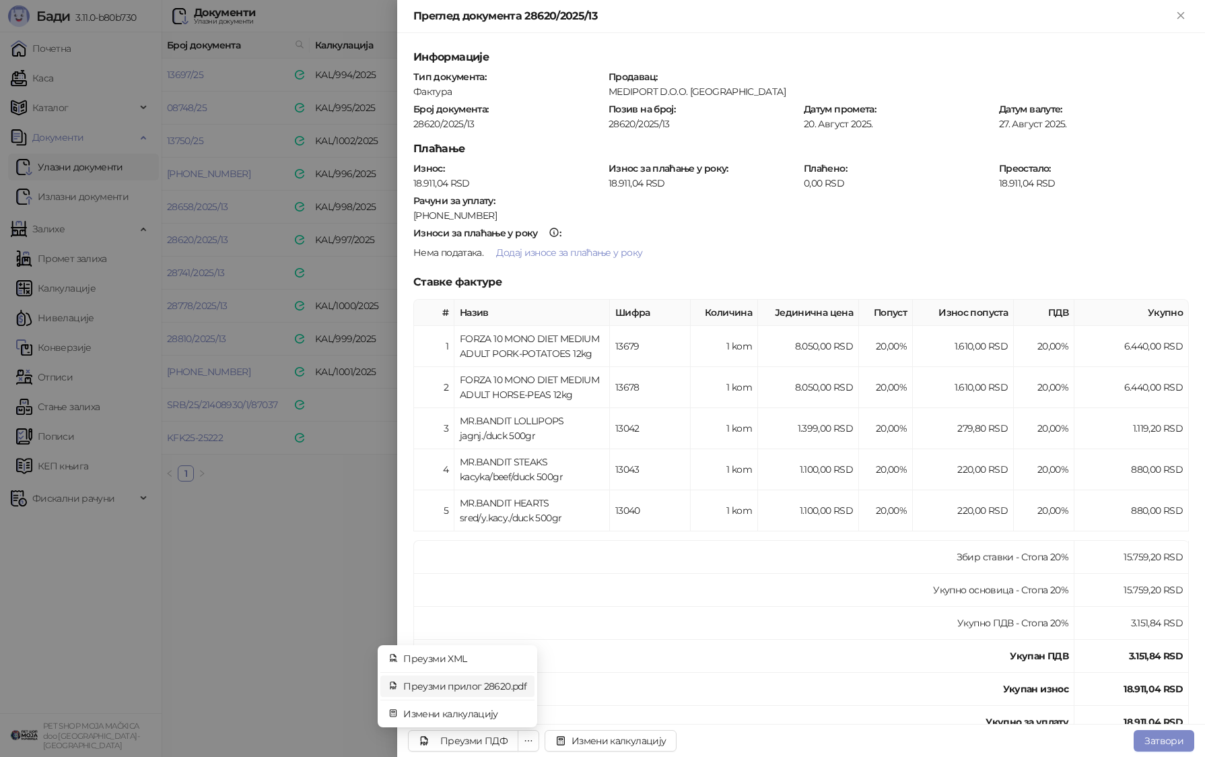
click at [479, 685] on span "Преузми прилог 28620.pdf" at bounding box center [464, 686] width 123 height 15
click at [257, 576] on div at bounding box center [602, 378] width 1205 height 757
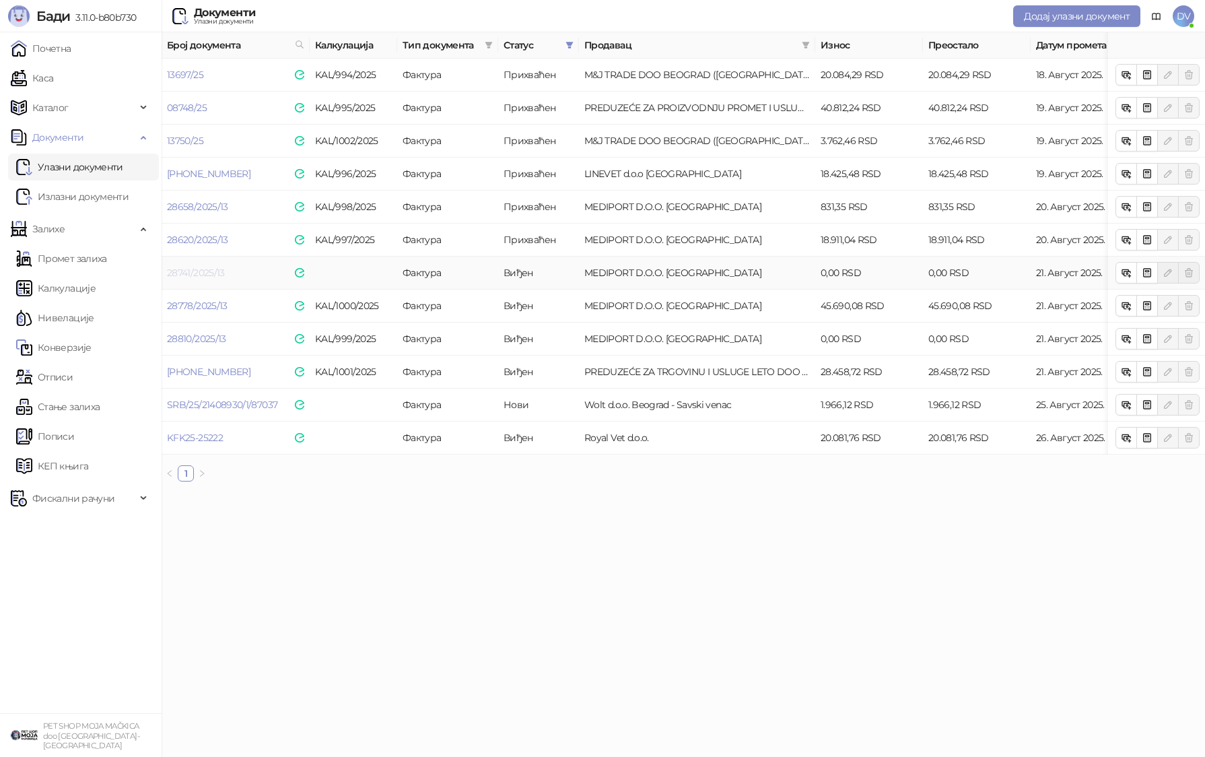
click at [213, 269] on link "28741/2025/13" at bounding box center [196, 273] width 58 height 12
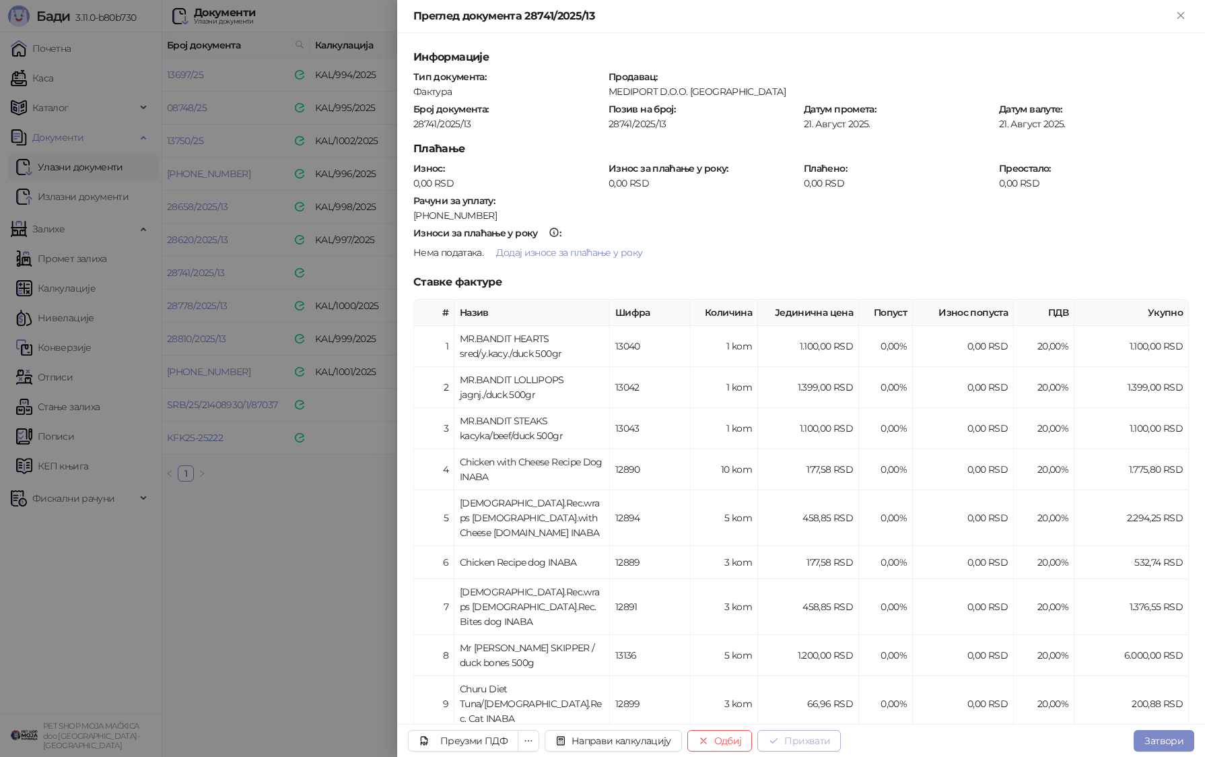
click at [691, 733] on button "Прихвати" at bounding box center [798, 741] width 83 height 22
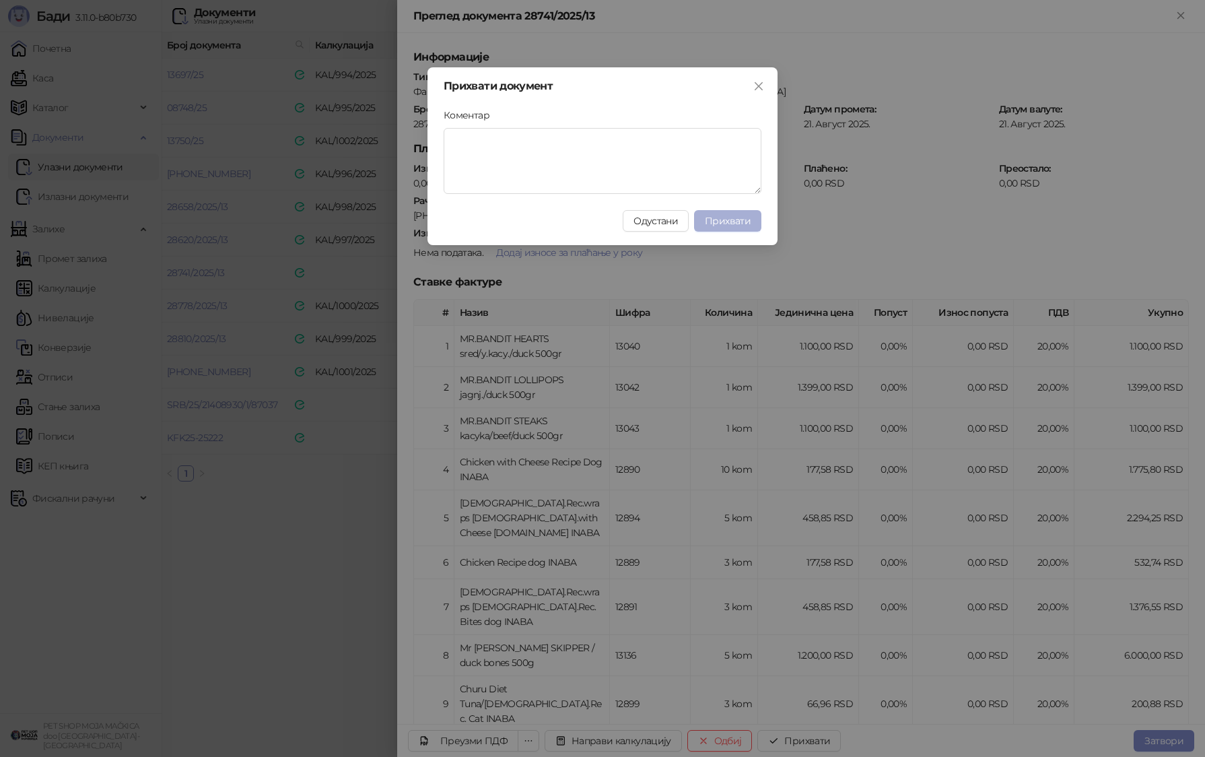
click at [691, 226] on button "Прихвати" at bounding box center [727, 221] width 67 height 22
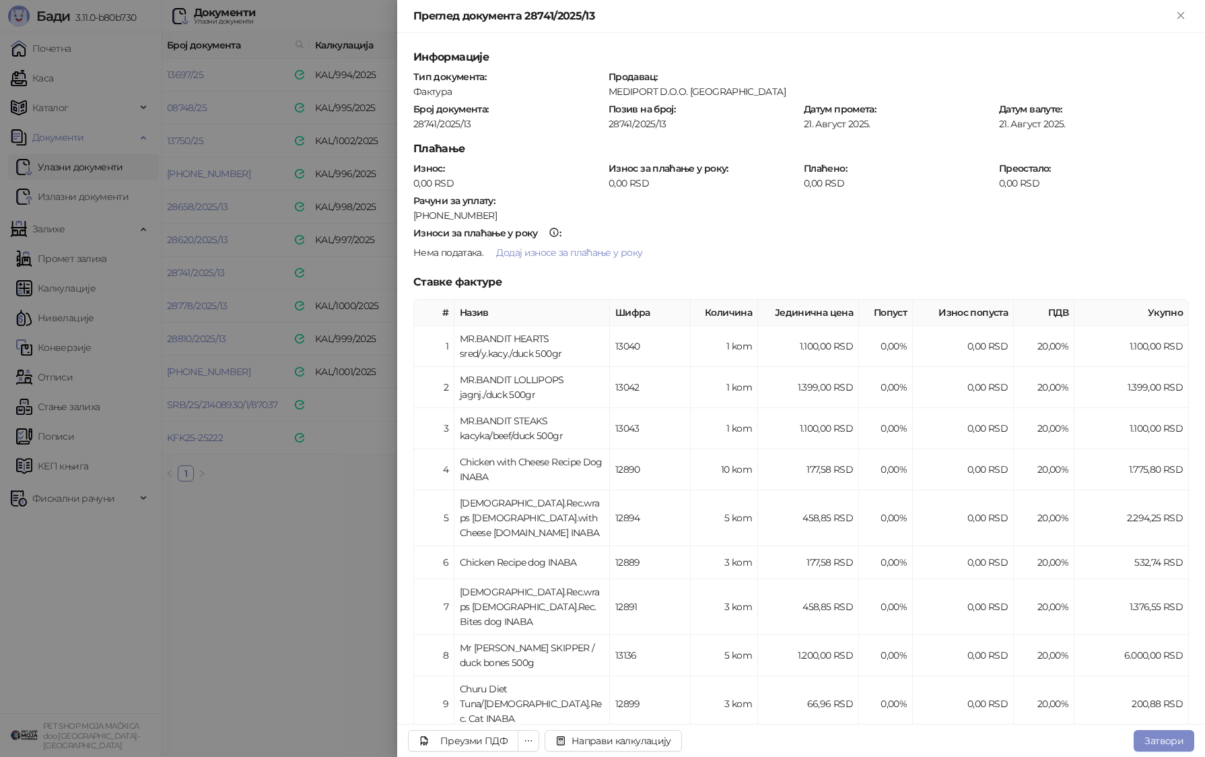
click at [323, 189] on div at bounding box center [602, 378] width 1205 height 757
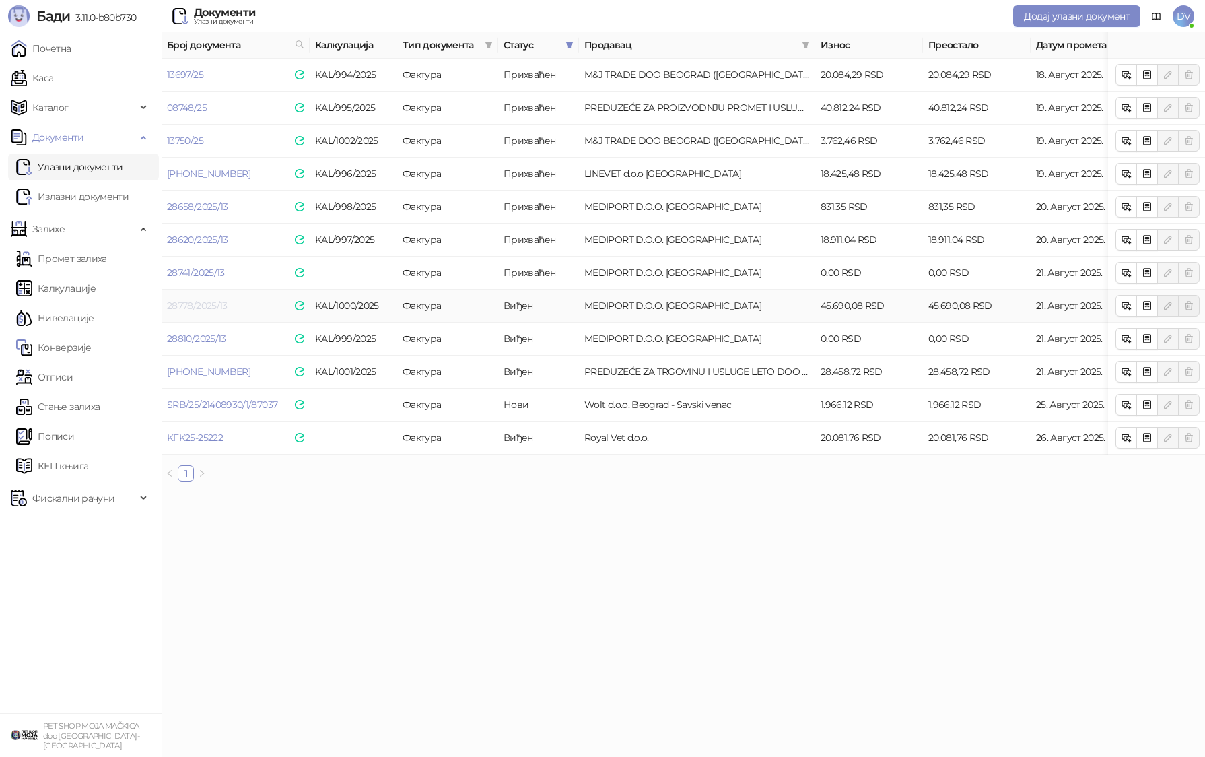
click at [191, 306] on link "28778/2025/13" at bounding box center [197, 306] width 61 height 12
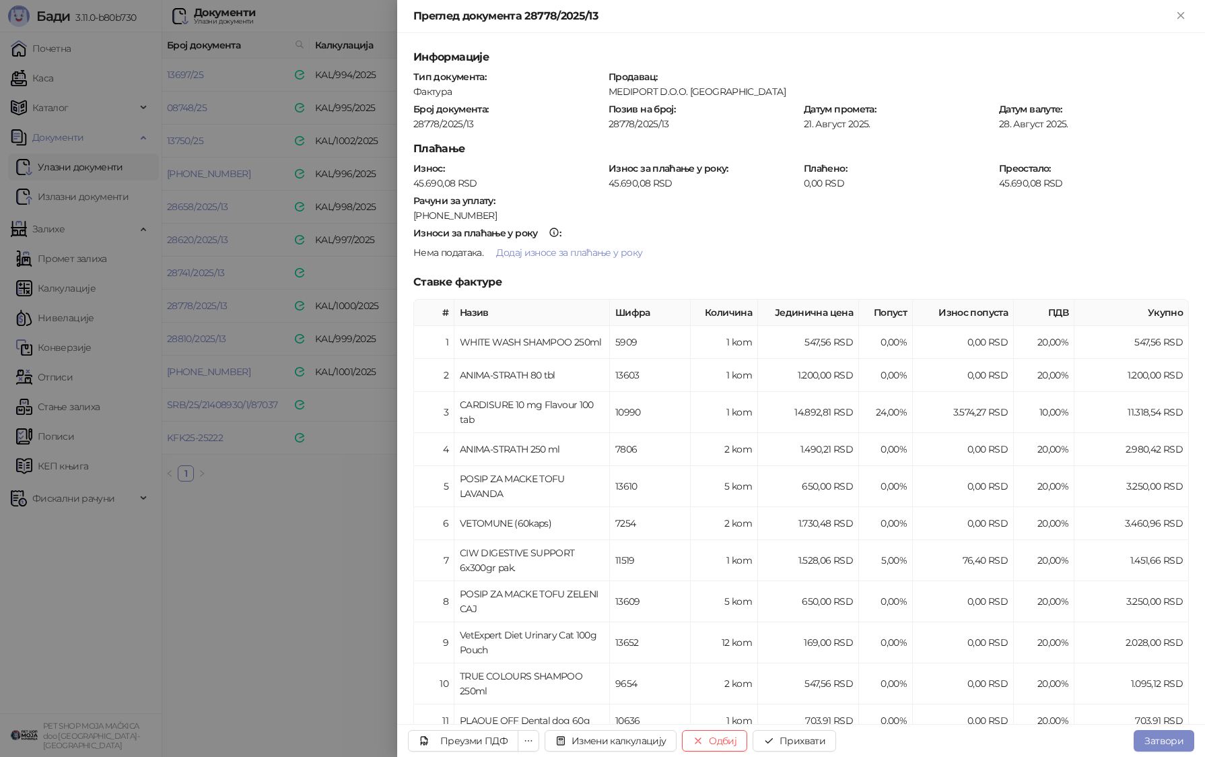
click at [428, 123] on div "28778/2025/13" at bounding box center [508, 124] width 193 height 12
copy div "28778/2025/13"
click at [691, 739] on button "Прихвати" at bounding box center [794, 741] width 83 height 22
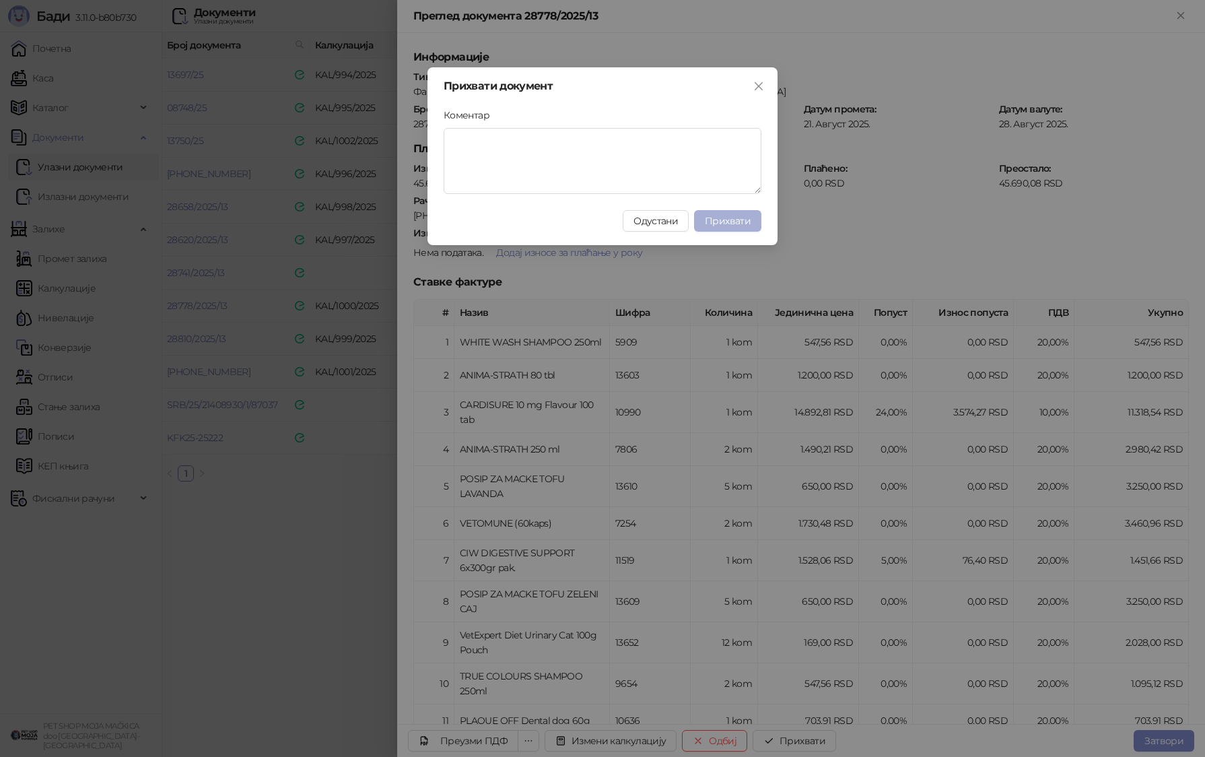
click at [691, 217] on span "Прихвати" at bounding box center [728, 221] width 46 height 12
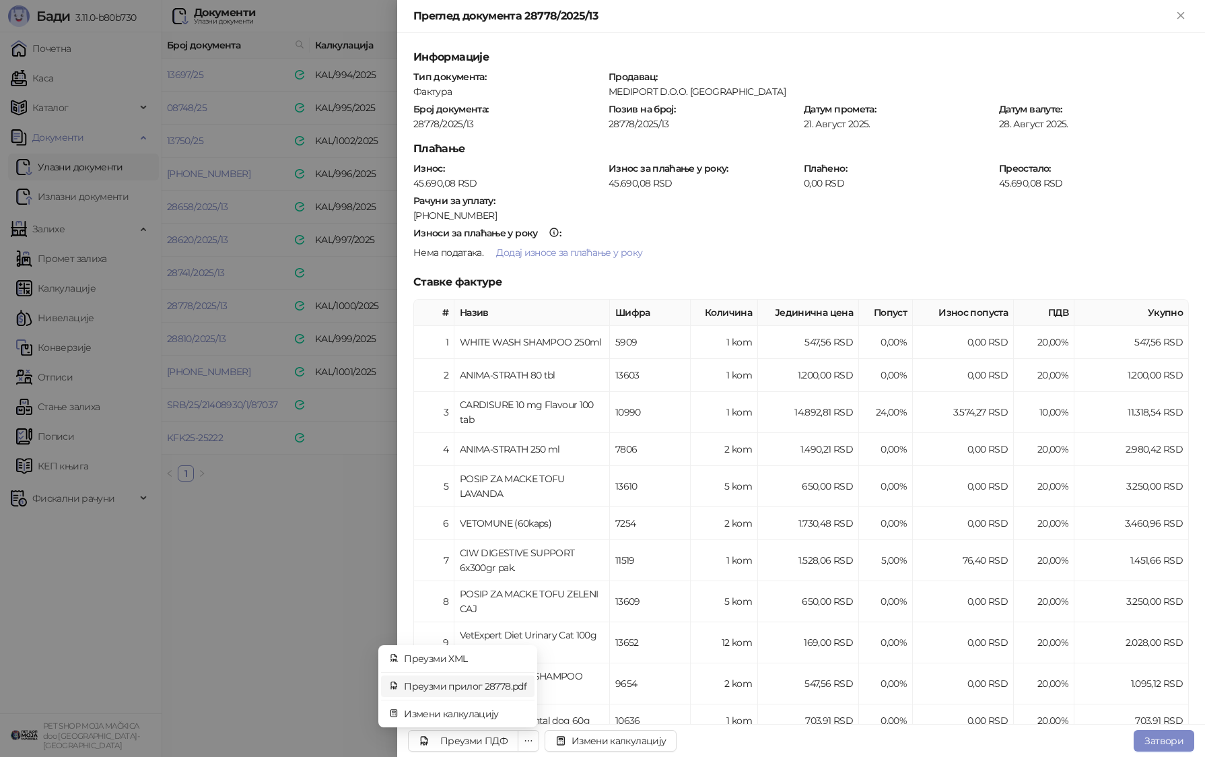
click at [478, 685] on span "Преузми прилог 28778.pdf" at bounding box center [465, 686] width 123 height 15
click at [315, 585] on div at bounding box center [602, 378] width 1205 height 757
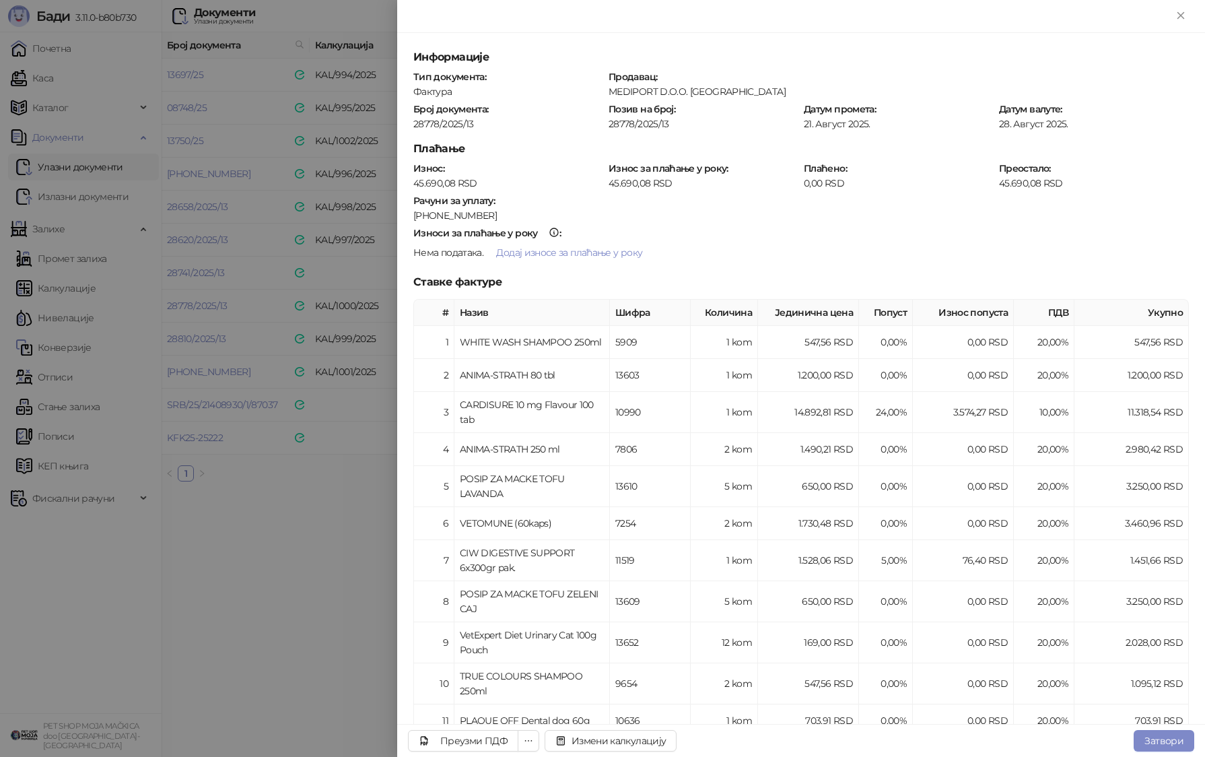
click at [315, 585] on div at bounding box center [602, 378] width 1205 height 757
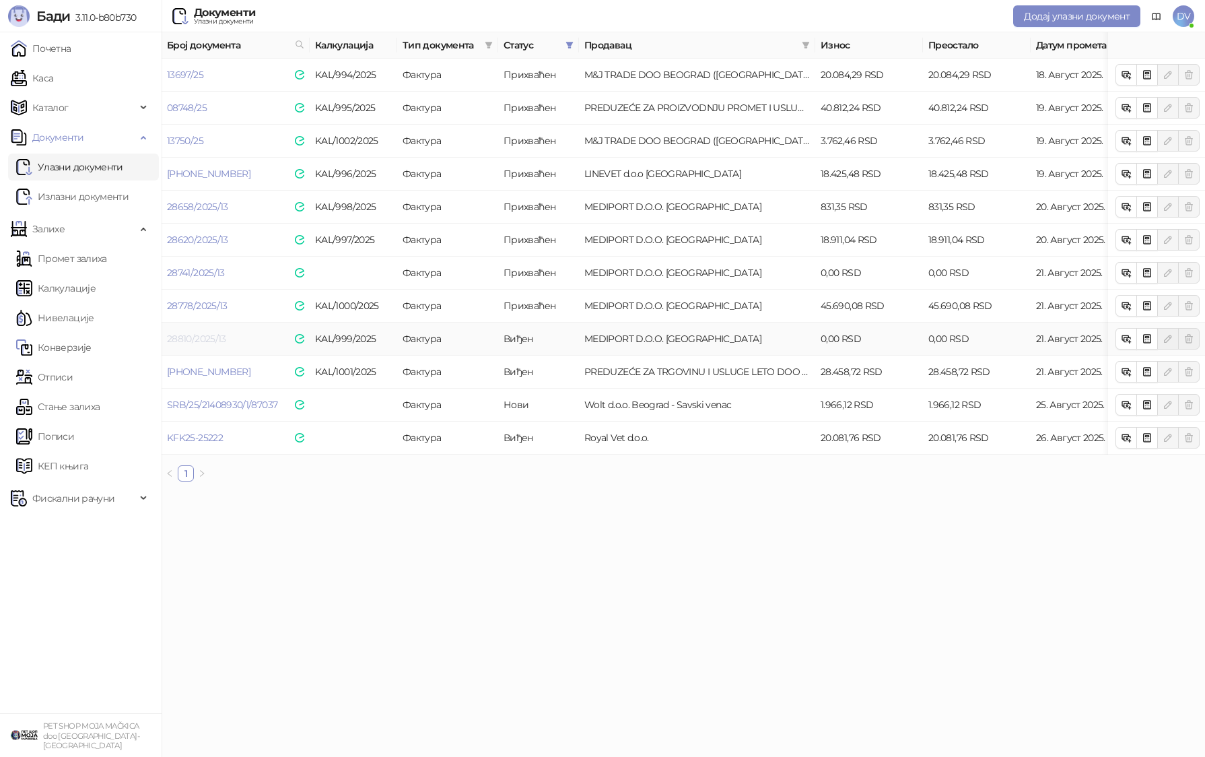
click at [195, 343] on link "28810/2025/13" at bounding box center [196, 339] width 59 height 12
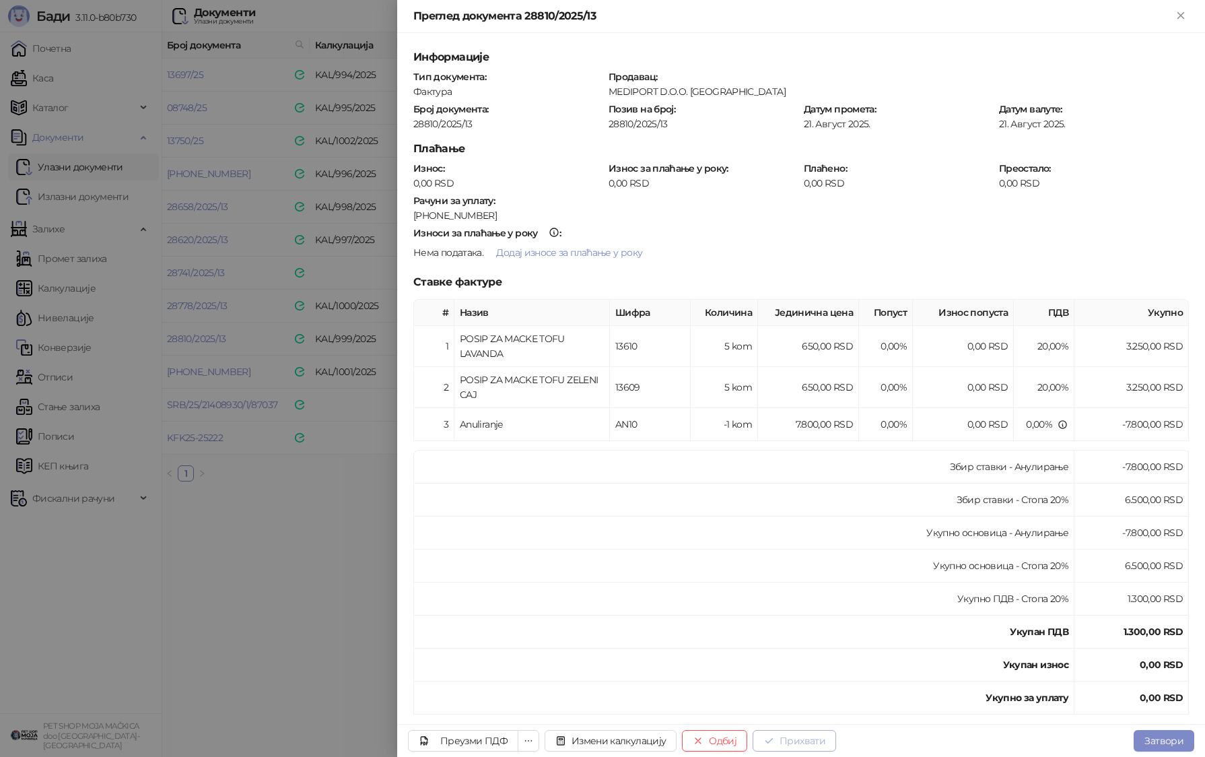
click at [691, 739] on button "Прихвати" at bounding box center [794, 741] width 83 height 22
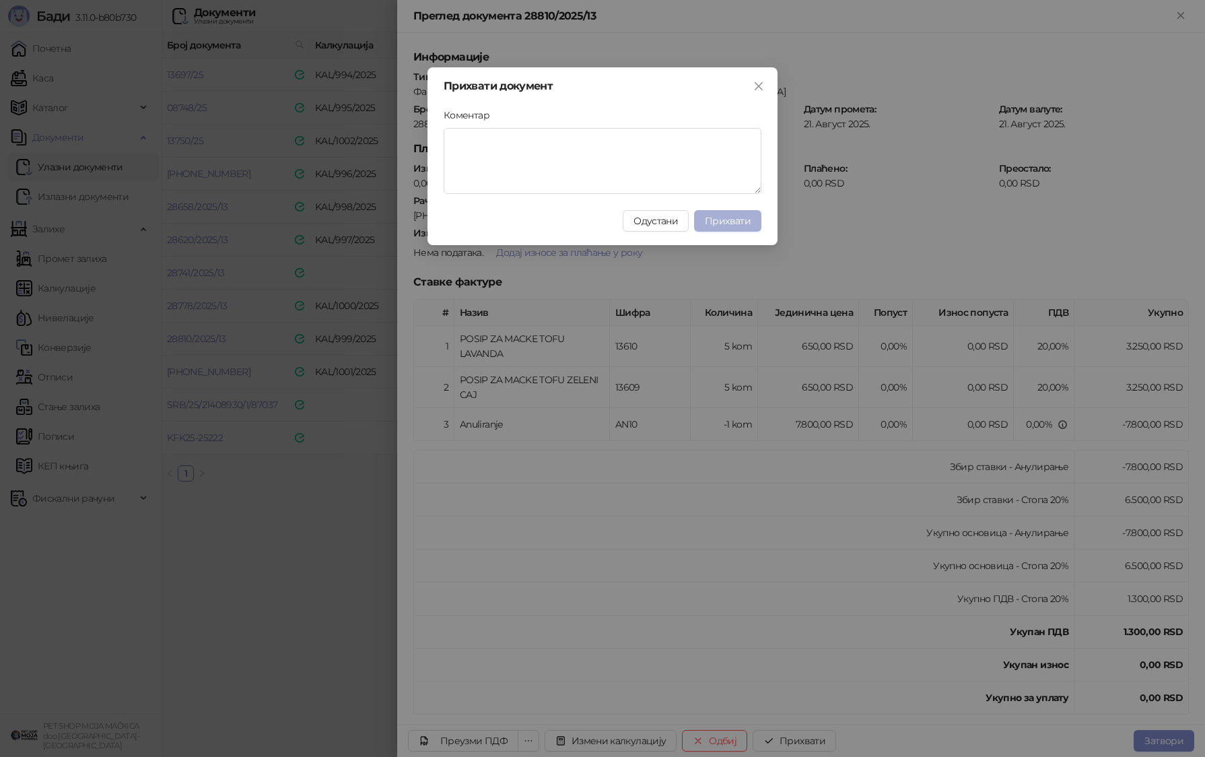
click at [691, 224] on button "Прихвати" at bounding box center [727, 221] width 67 height 22
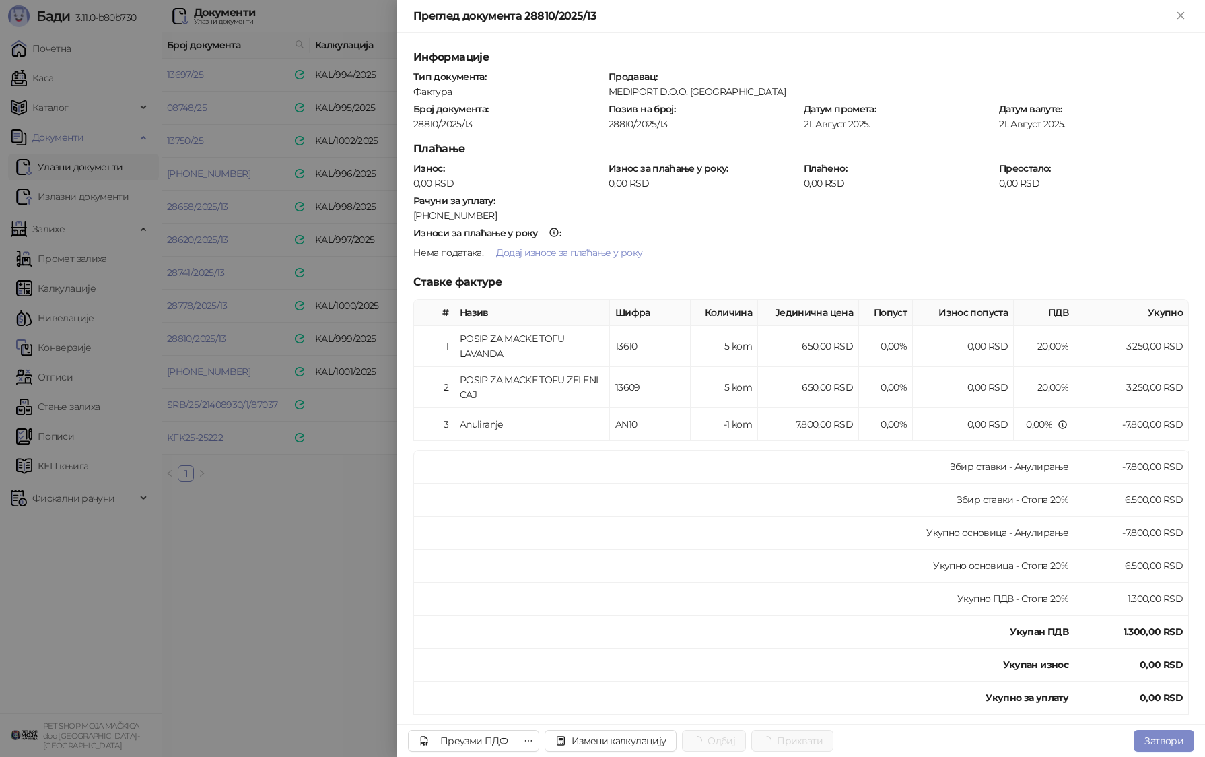
click at [275, 426] on div at bounding box center [602, 378] width 1205 height 757
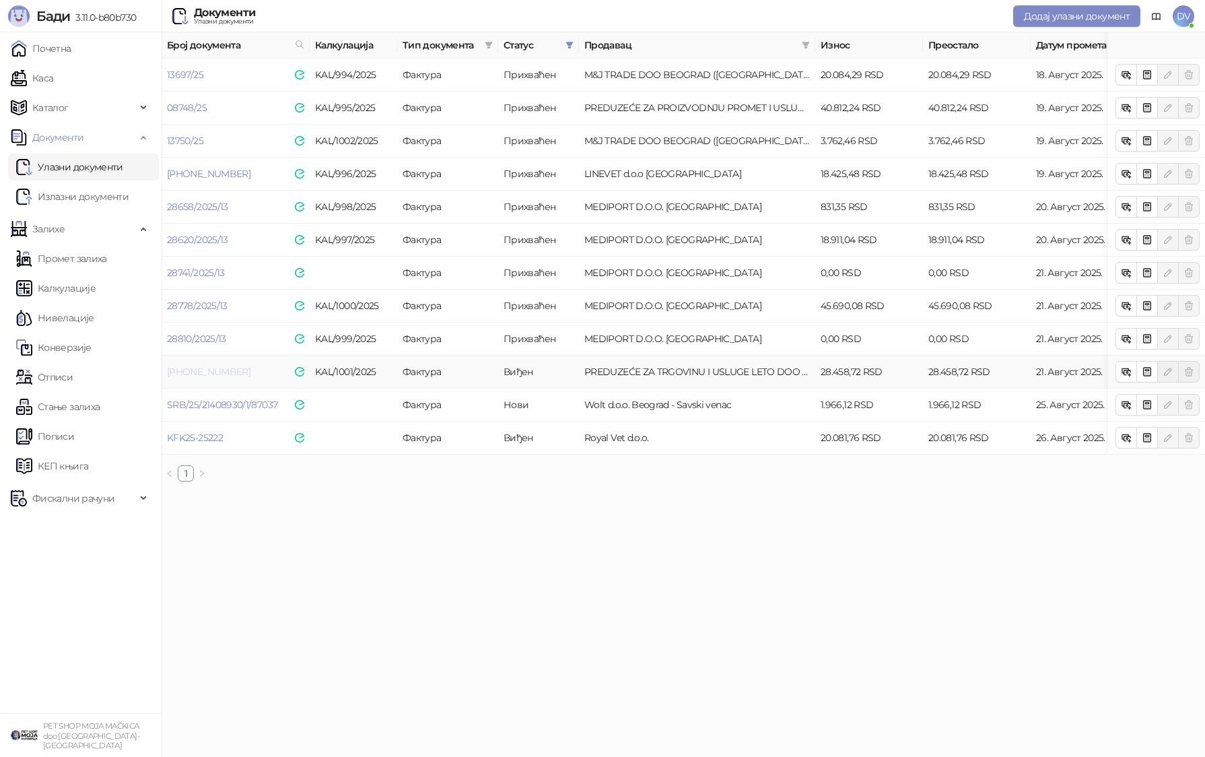
click at [188, 367] on link "25-300-009097" at bounding box center [208, 372] width 83 height 12
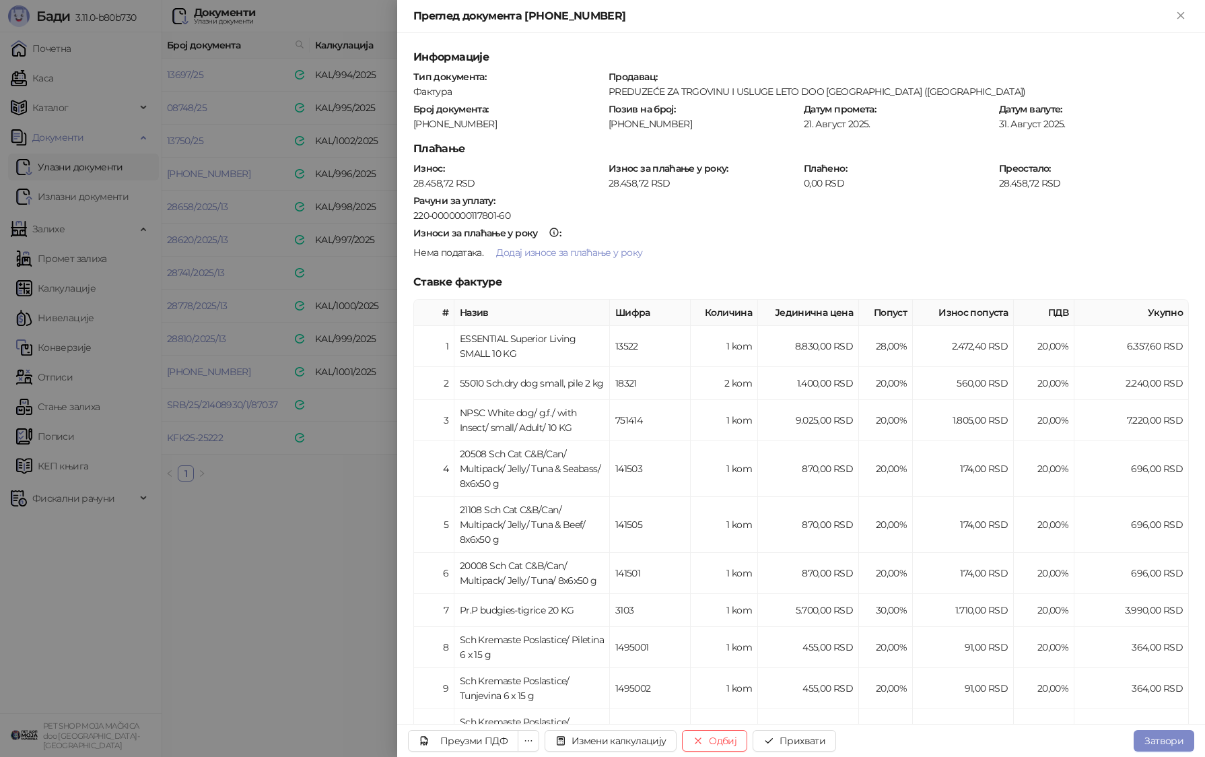
click at [431, 121] on div "25-300-009097" at bounding box center [508, 124] width 193 height 12
copy div "25-300-009097"
click at [691, 736] on button "Прихвати" at bounding box center [794, 741] width 83 height 22
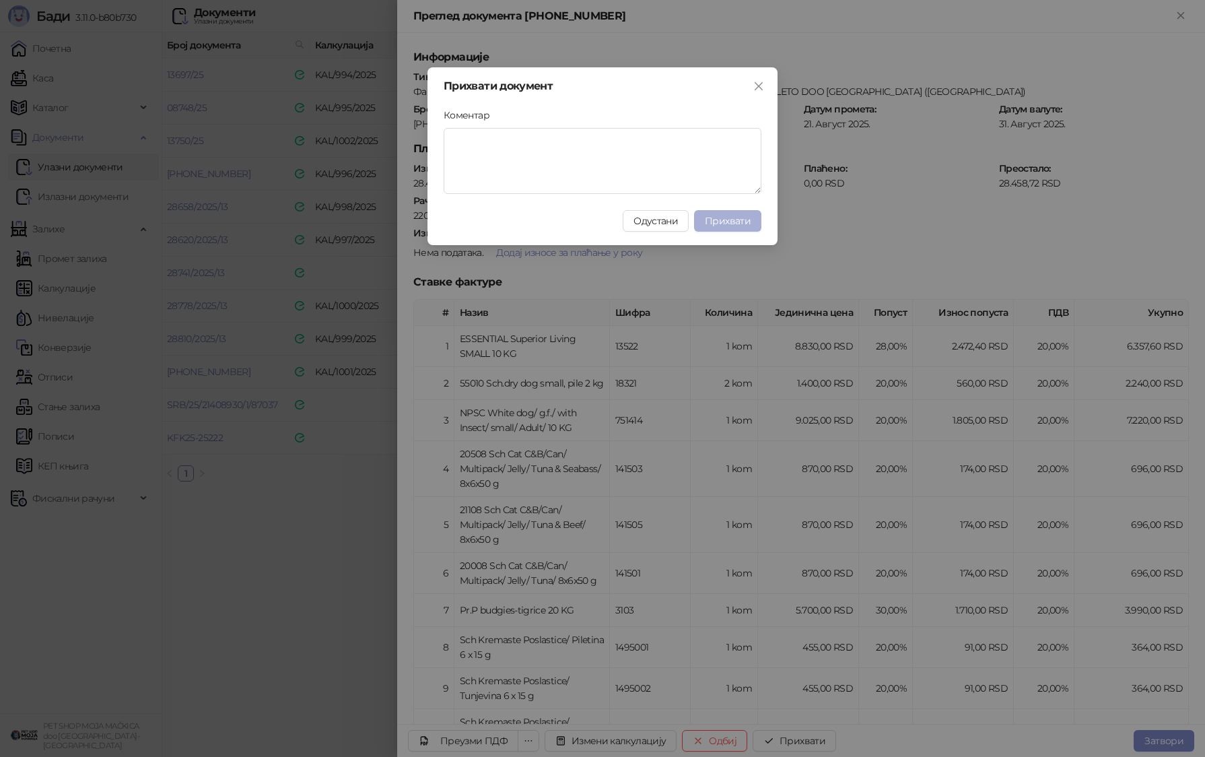
click at [691, 222] on span "Прихвати" at bounding box center [728, 221] width 46 height 12
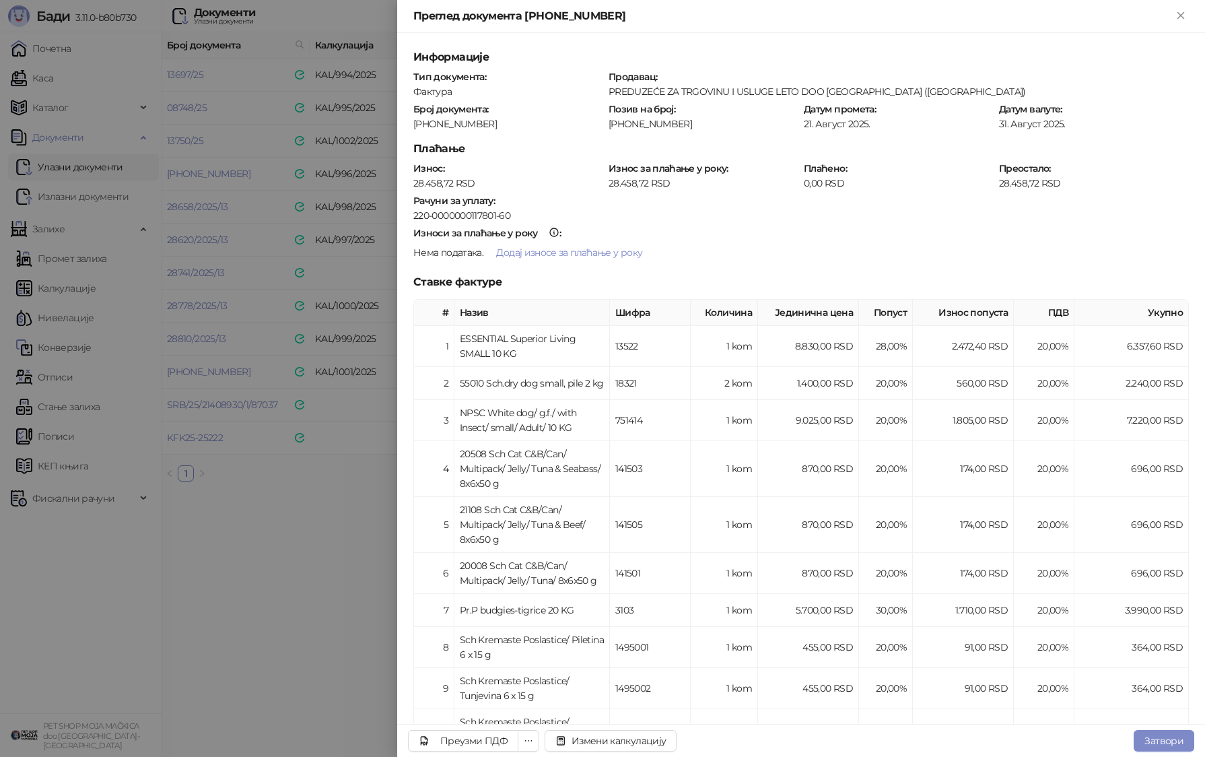
click at [345, 432] on div at bounding box center [602, 378] width 1205 height 757
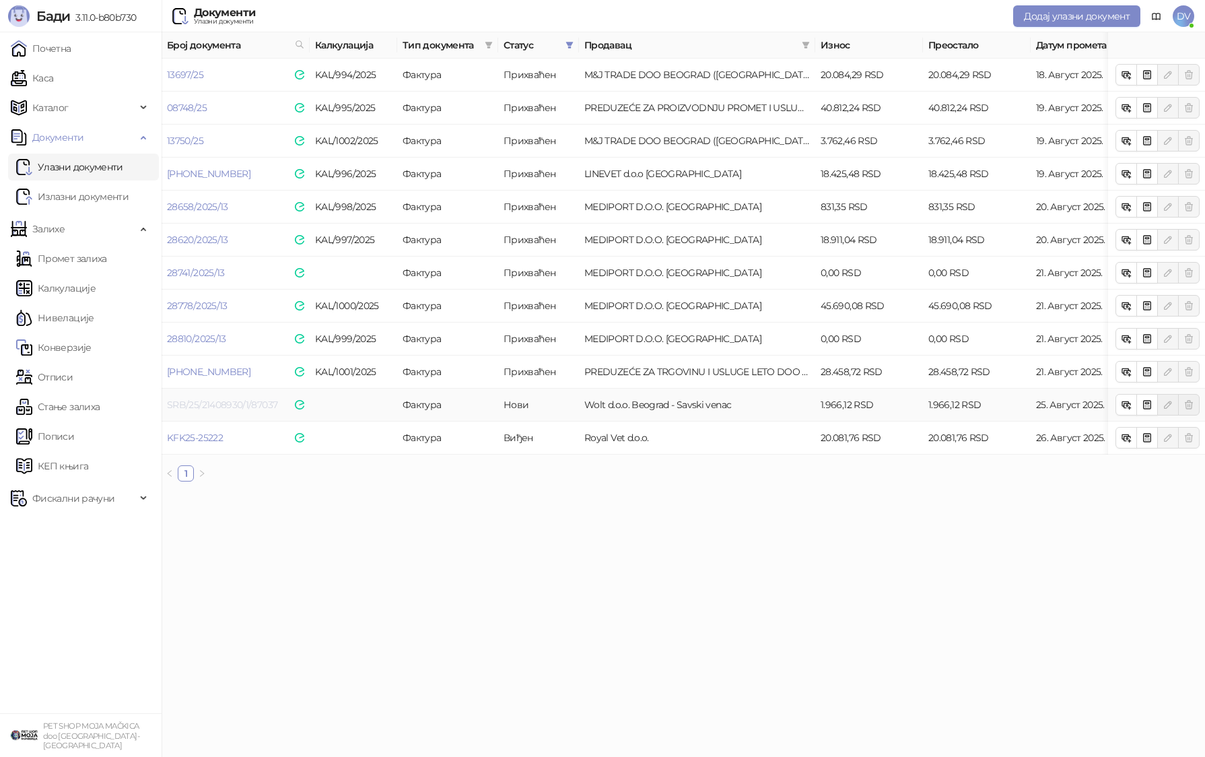
click at [232, 409] on link "SRB/25/21408930/1/87037" at bounding box center [222, 405] width 110 height 12
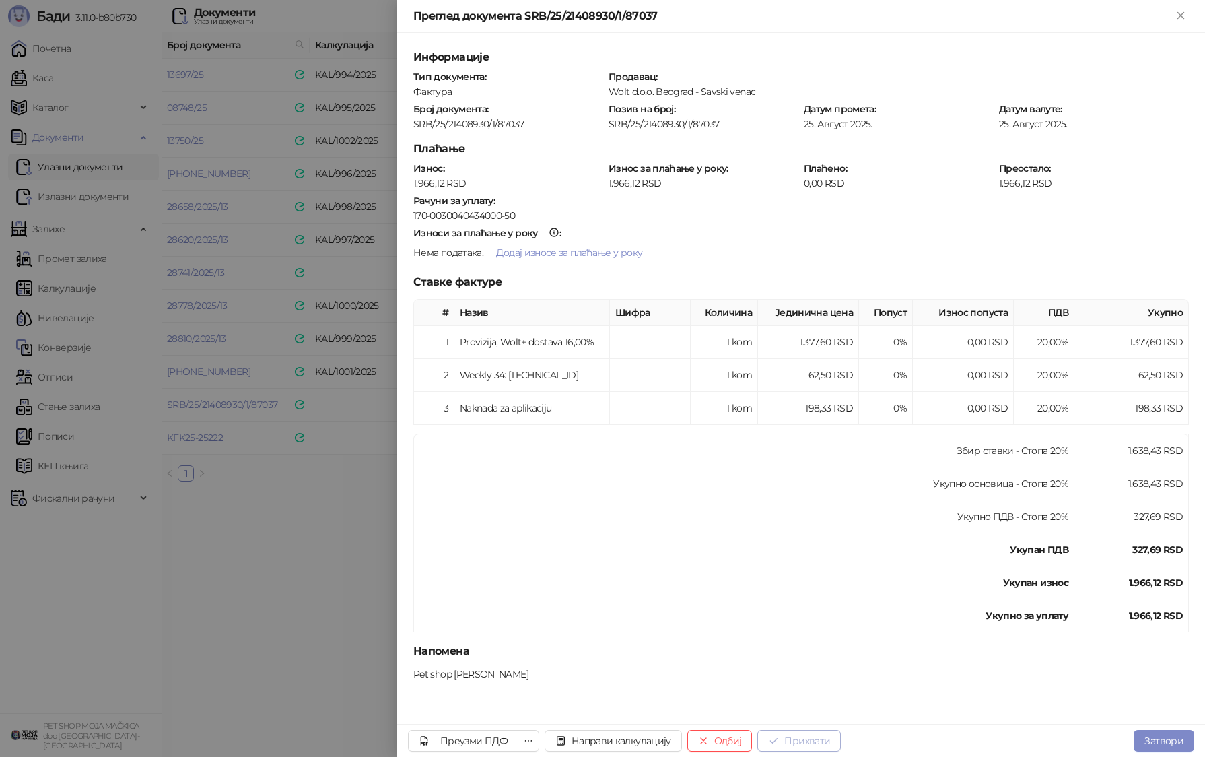
click at [691, 735] on button "Прихвати" at bounding box center [798, 741] width 83 height 22
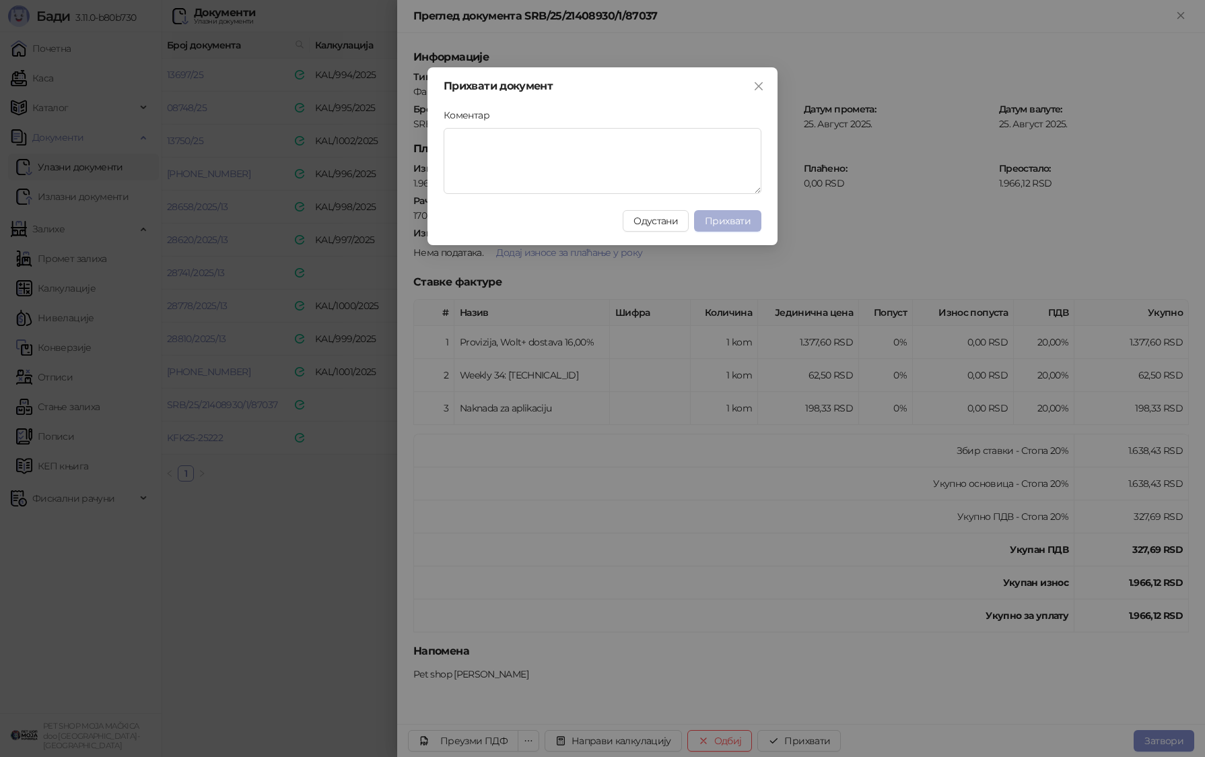
click at [691, 218] on span "Прихвати" at bounding box center [728, 221] width 46 height 12
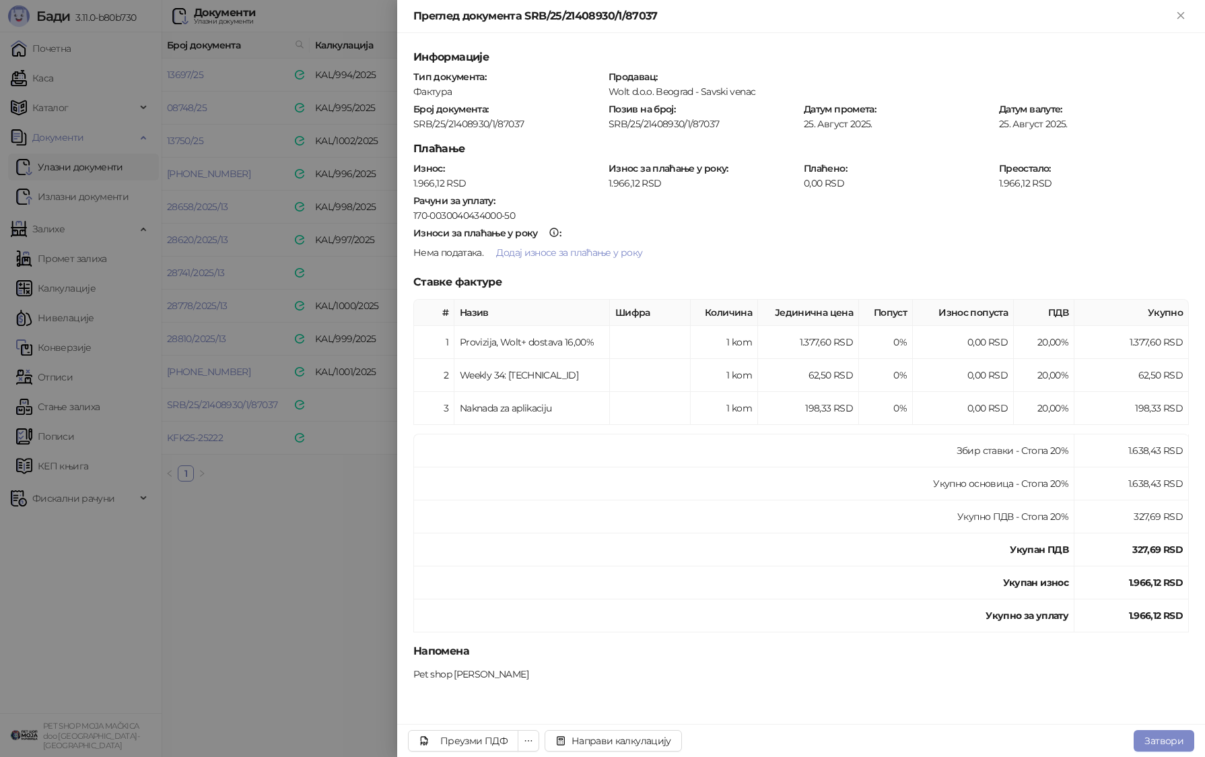
click at [314, 334] on div at bounding box center [602, 378] width 1205 height 757
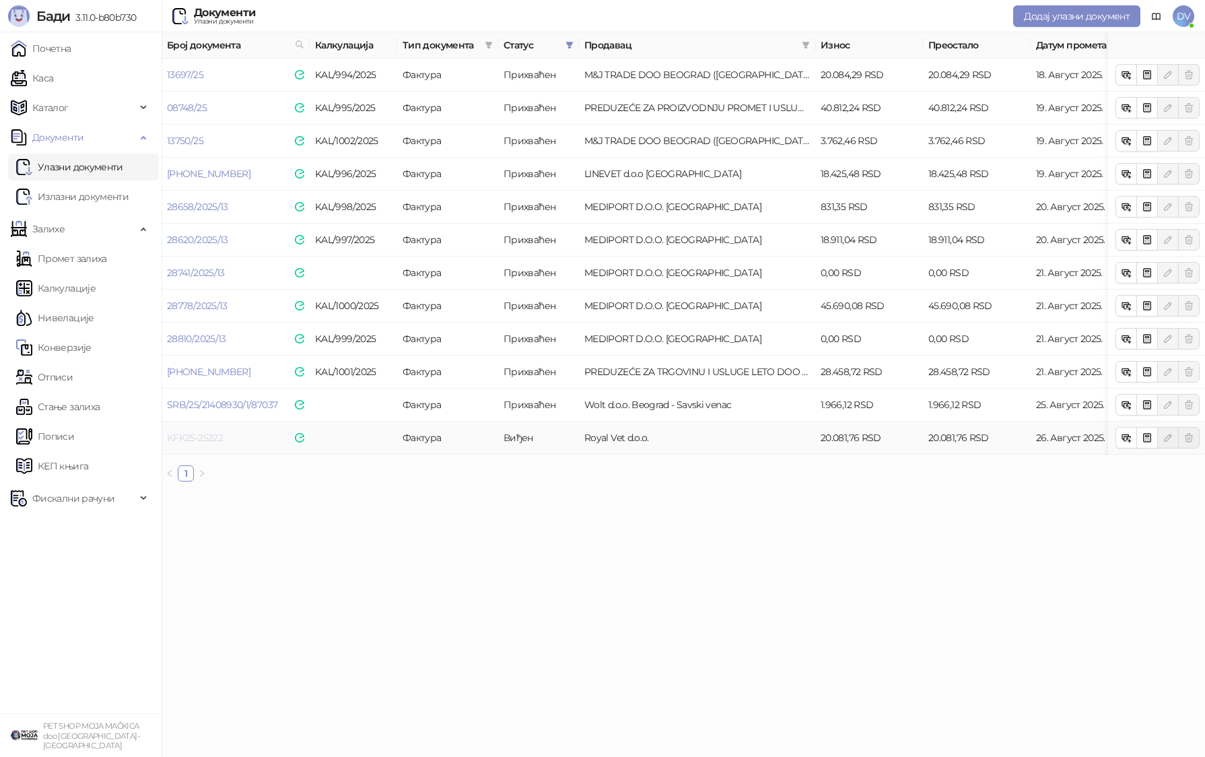
click at [204, 436] on link "KFK25-25222" at bounding box center [195, 438] width 56 height 12
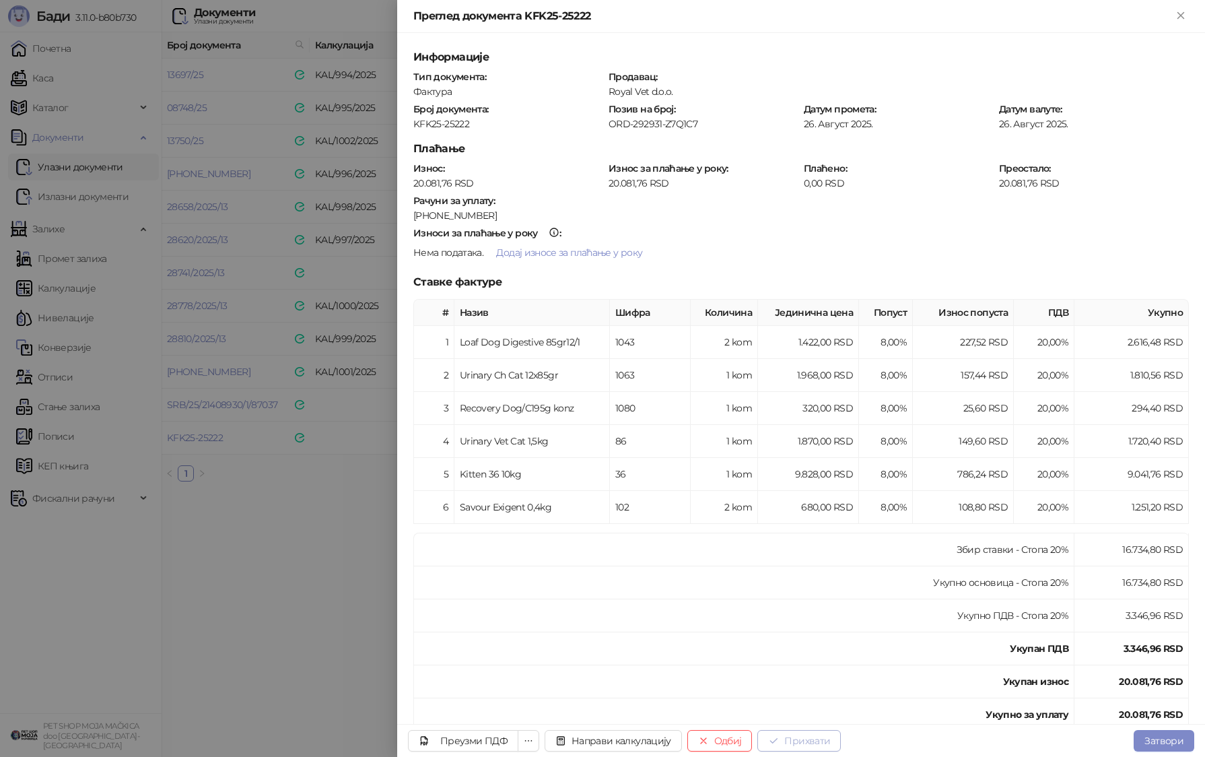
click at [691, 741] on button "Прихвати" at bounding box center [798, 741] width 83 height 22
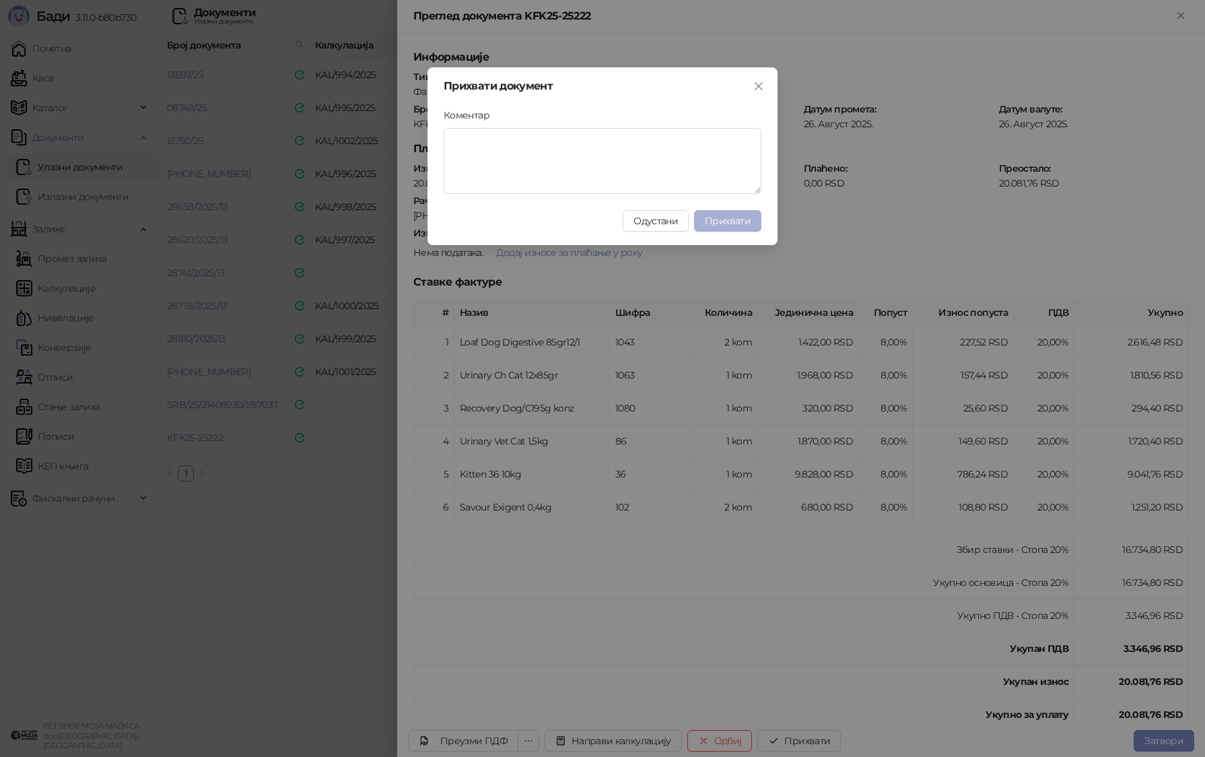
click at [691, 222] on span "Прихвати" at bounding box center [728, 221] width 46 height 12
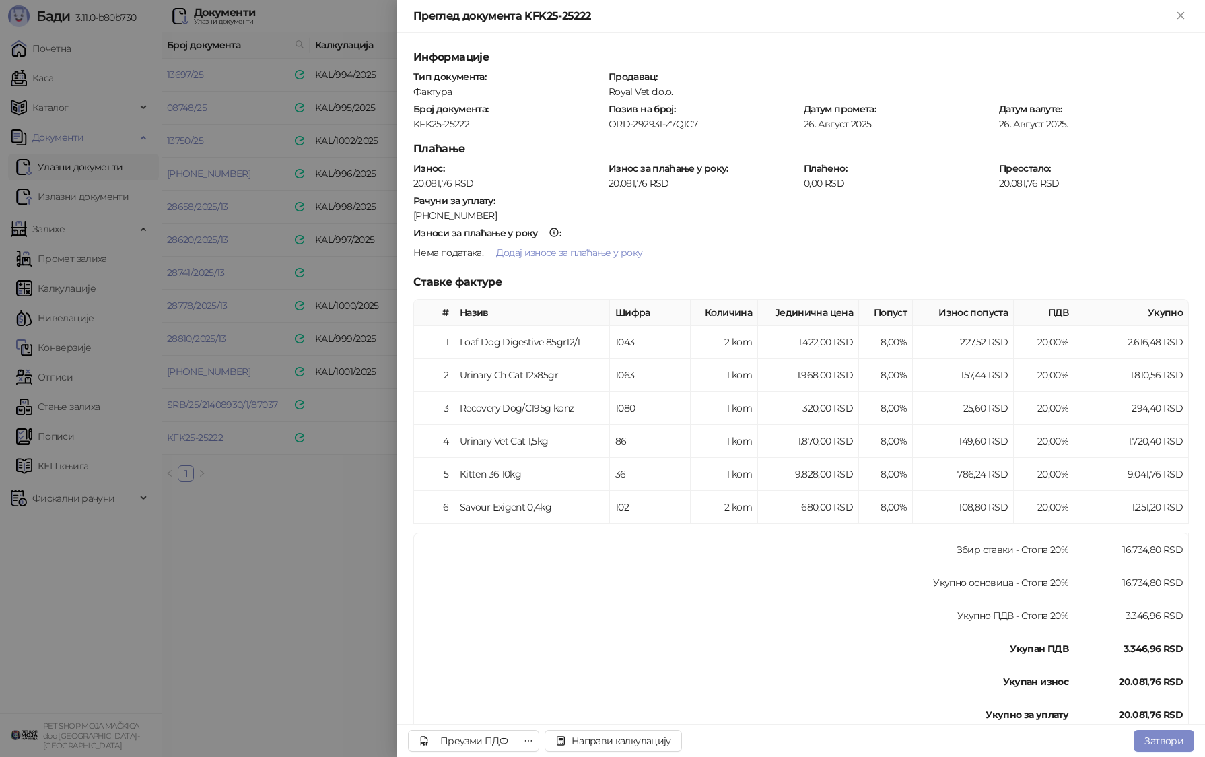
click at [457, 121] on div "KFK25-25222" at bounding box center [508, 124] width 193 height 12
copy div "KFK25-25222"
click at [135, 362] on div at bounding box center [602, 378] width 1205 height 757
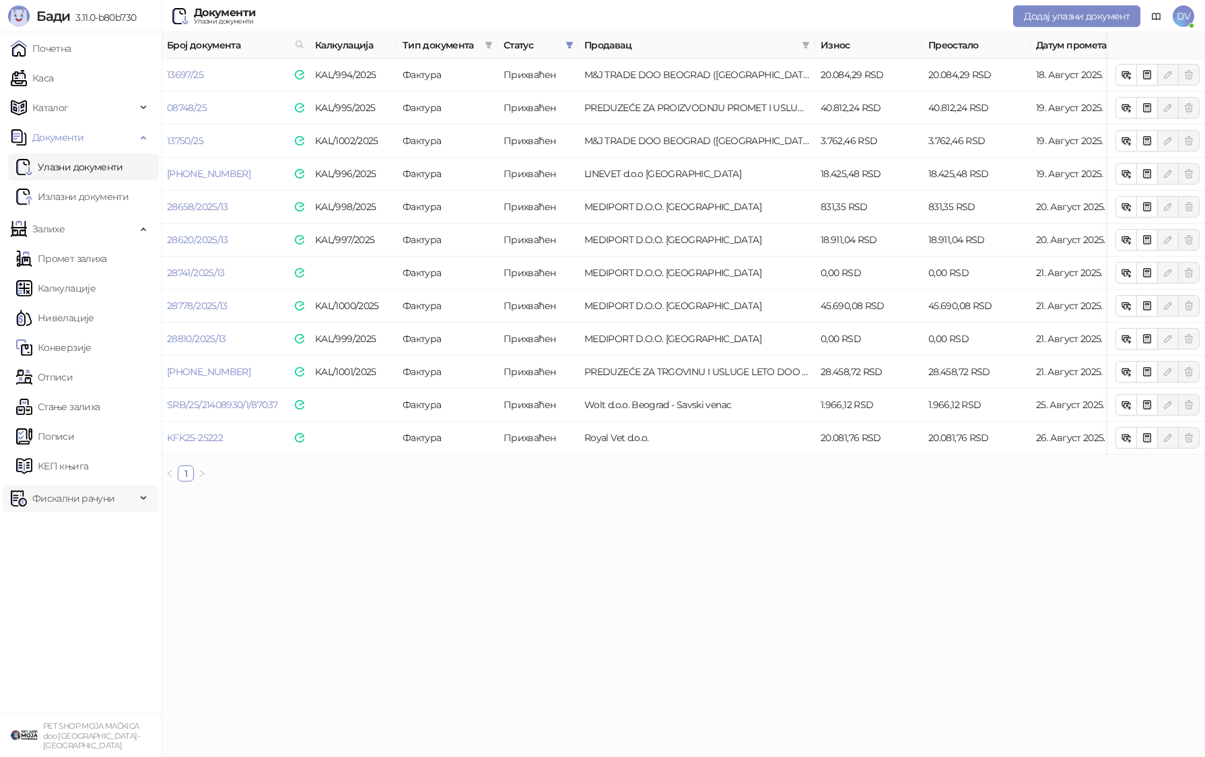
click at [102, 507] on span "Фискални рачуни" at bounding box center [73, 498] width 82 height 27
click at [88, 558] on link "По данима" at bounding box center [51, 557] width 71 height 27
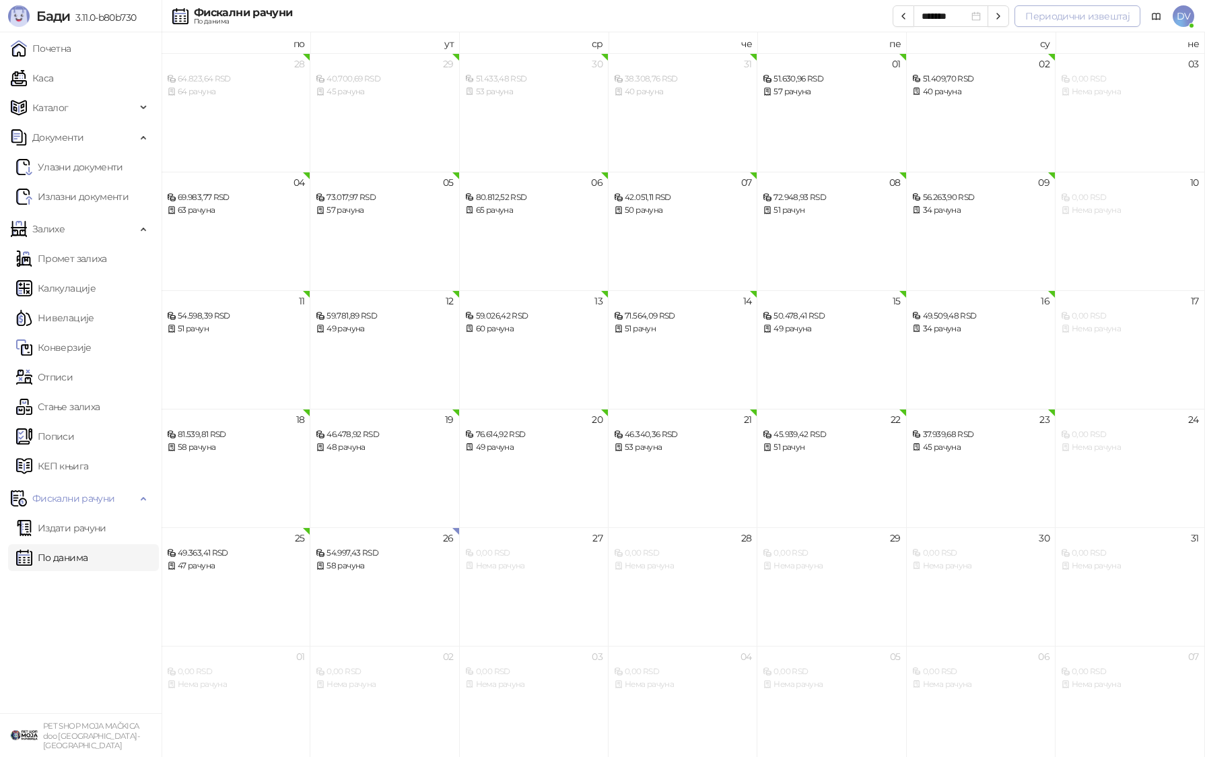
click at [691, 15] on button "Периодични извештај" at bounding box center [1078, 16] width 126 height 22
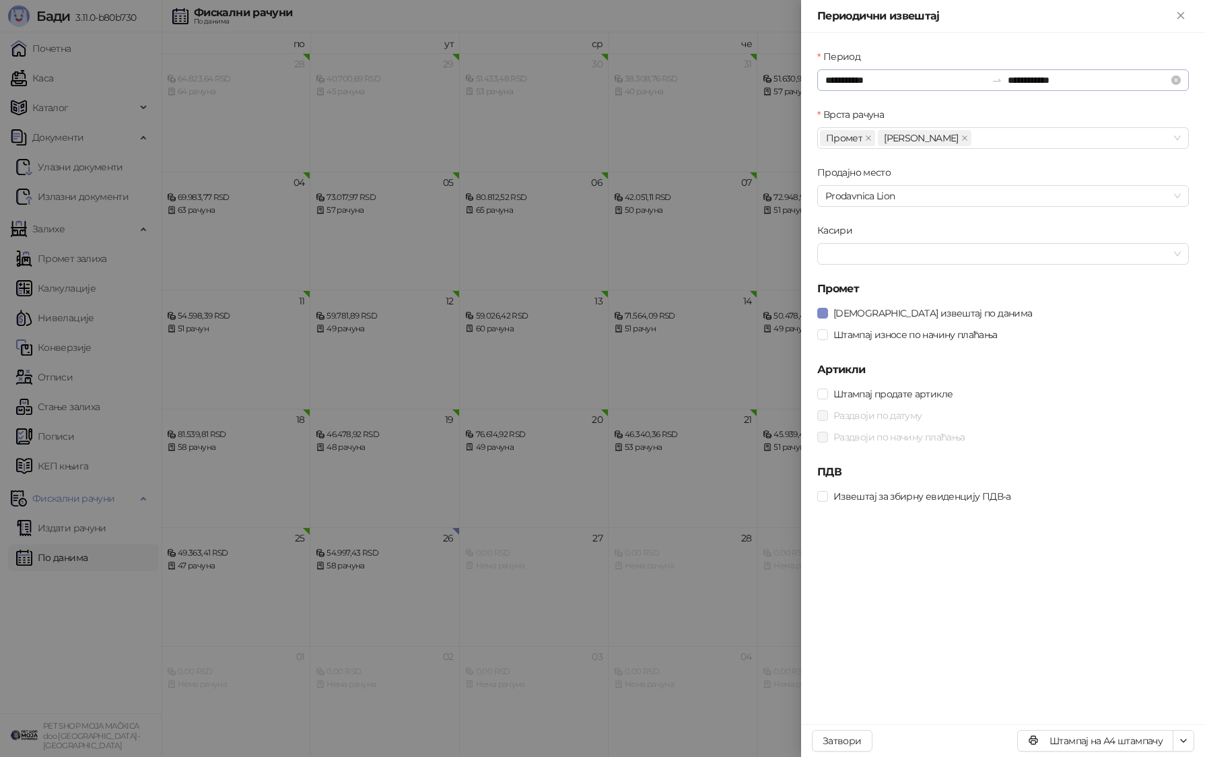
click at [691, 88] on div "**********" at bounding box center [1003, 80] width 372 height 22
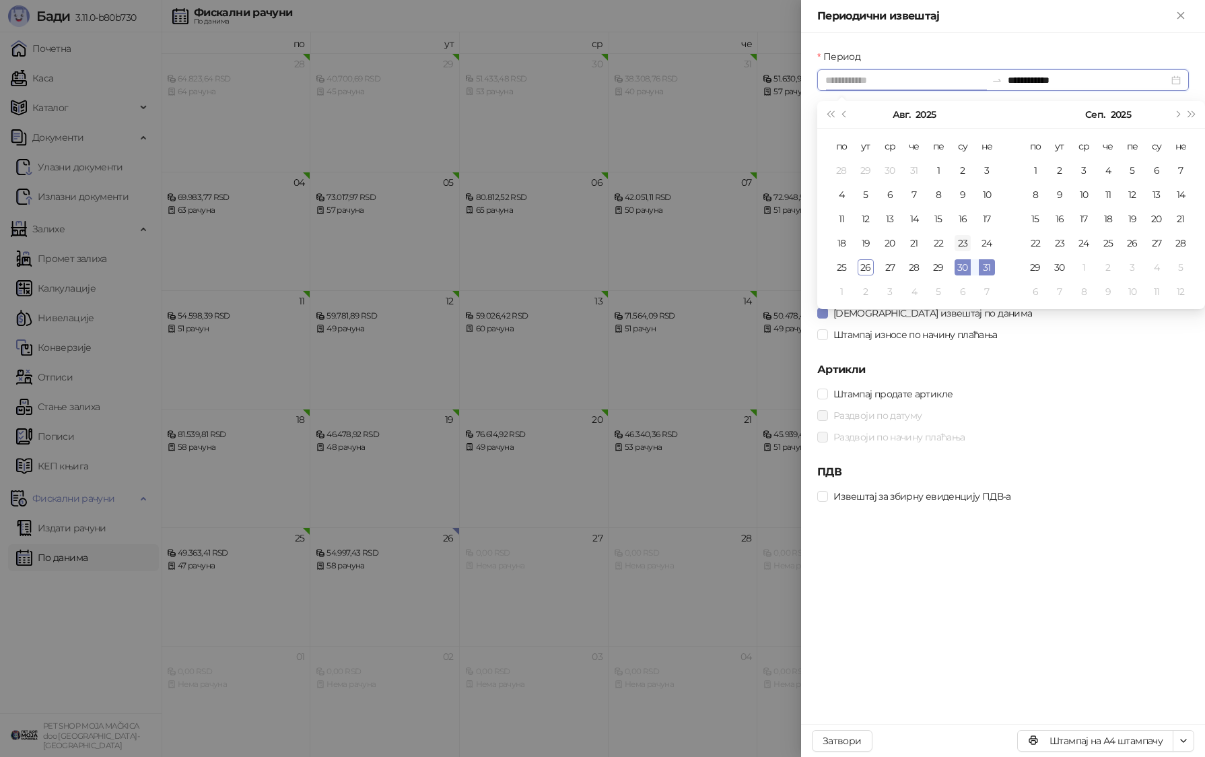
type input "**********"
click at [691, 245] on div "23" at bounding box center [963, 243] width 16 height 16
type input "**********"
click at [691, 269] on div "26" at bounding box center [866, 267] width 16 height 16
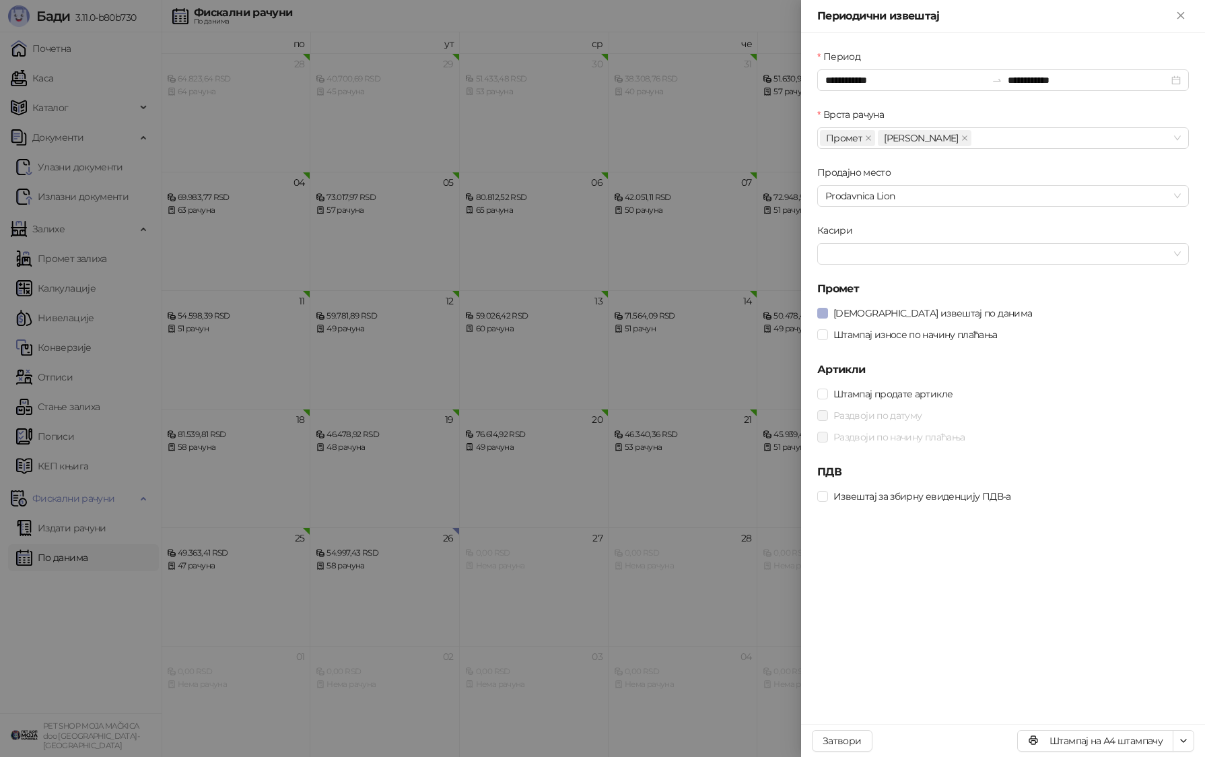
click at [691, 309] on span "Штампај извештај по данима" at bounding box center [932, 313] width 209 height 15
click at [691, 332] on span "Штампај износе по начину плаћања" at bounding box center [915, 334] width 175 height 15
click at [691, 732] on button "Штампај на А4 штампачу" at bounding box center [1095, 741] width 156 height 22
click at [399, 303] on div at bounding box center [602, 378] width 1205 height 757
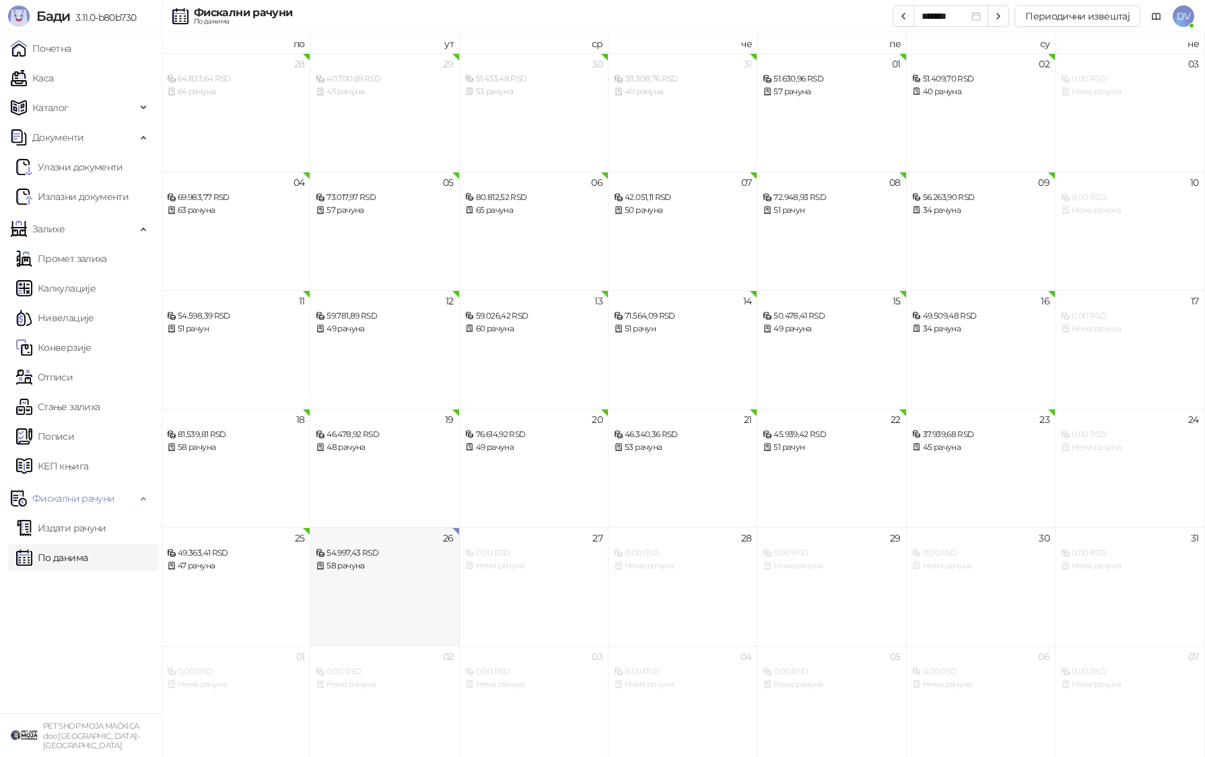
click at [386, 549] on div "54.997,43 RSD" at bounding box center [384, 553] width 137 height 13
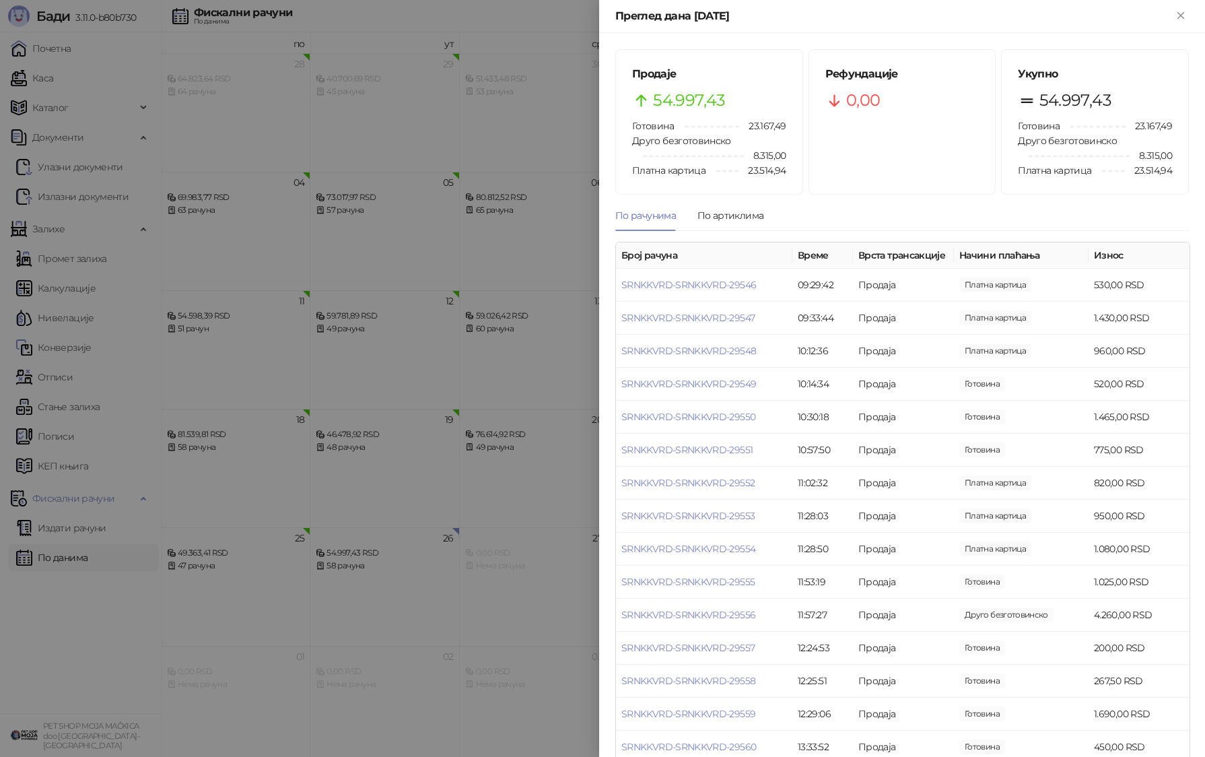
click at [245, 347] on div at bounding box center [602, 378] width 1205 height 757
